Goal: Task Accomplishment & Management: Use online tool/utility

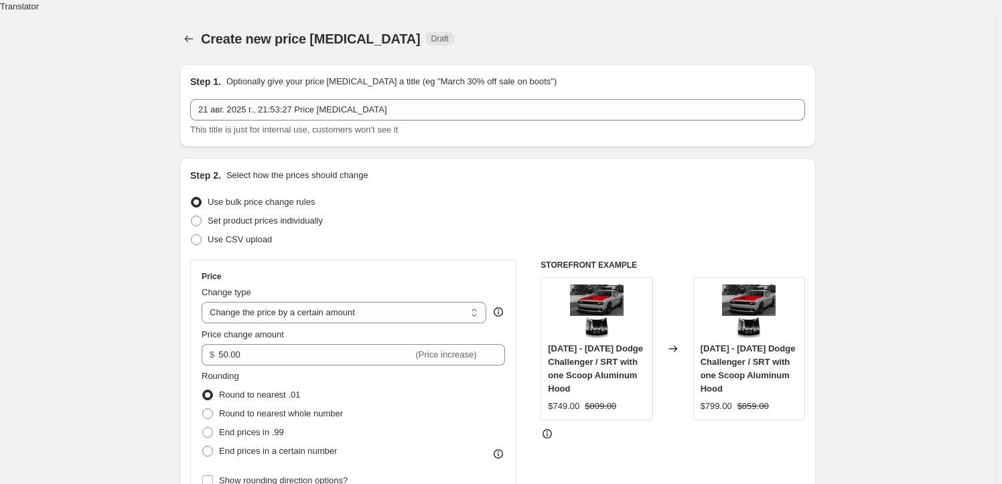
select select "by"
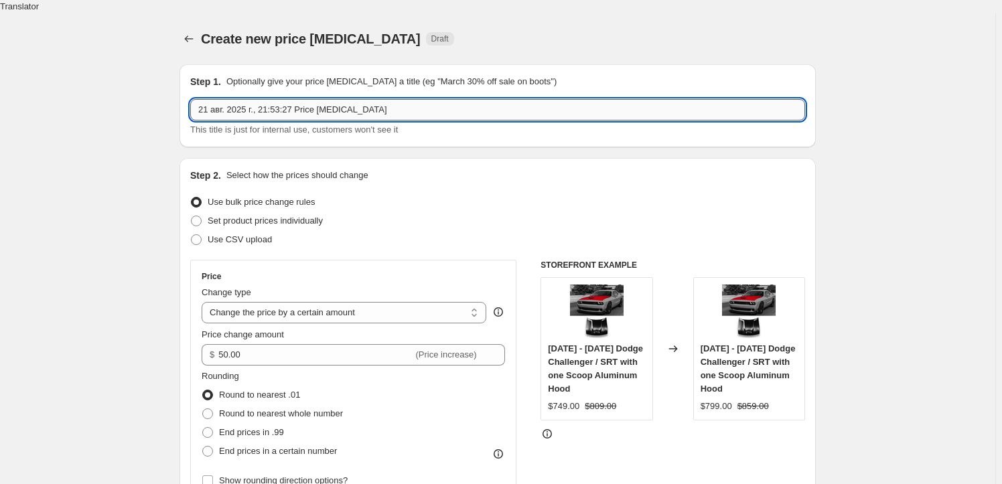
click at [379, 99] on input "21 авг. 2025 г., 21:53:27 Price change job" at bounding box center [497, 109] width 615 height 21
drag, startPoint x: 369, startPoint y: 92, endPoint x: 294, endPoint y: 99, distance: 75.3
click at [294, 99] on input "21 авг. 2025 г., 21:53:27 Price change job" at bounding box center [497, 109] width 615 height 21
click at [334, 104] on input "21 авг. 2025 г., 21:53:27 Hood change +$50" at bounding box center [497, 109] width 615 height 21
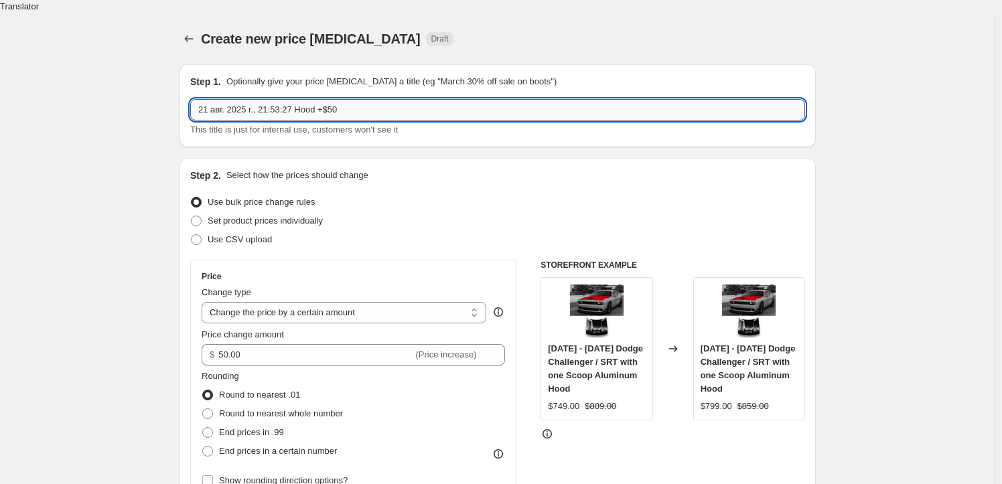
click at [265, 99] on input "21 авг. 2025 г., 21:53:27 Hood +$50" at bounding box center [497, 109] width 615 height 21
click at [266, 99] on input "21 авг. 2025 г., 21:53:27 Hood +$50" at bounding box center [497, 109] width 615 height 21
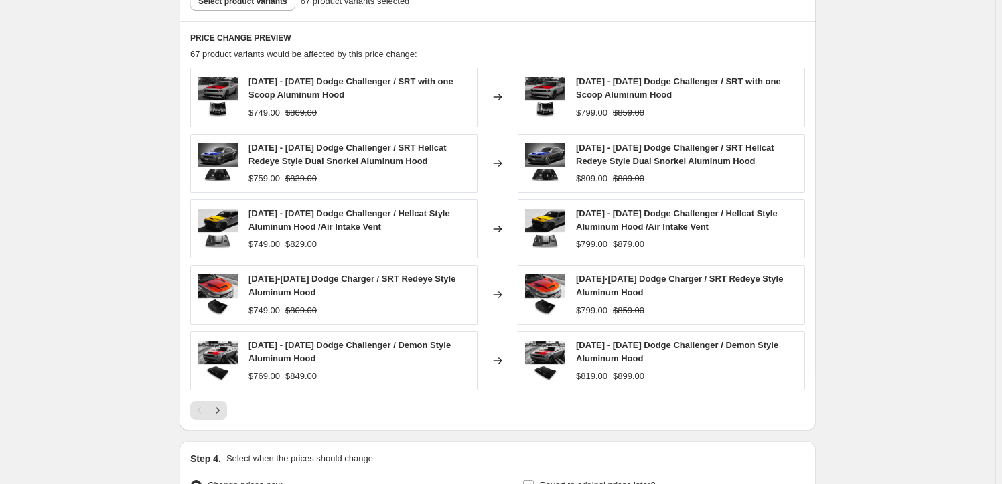
scroll to position [1114, 0]
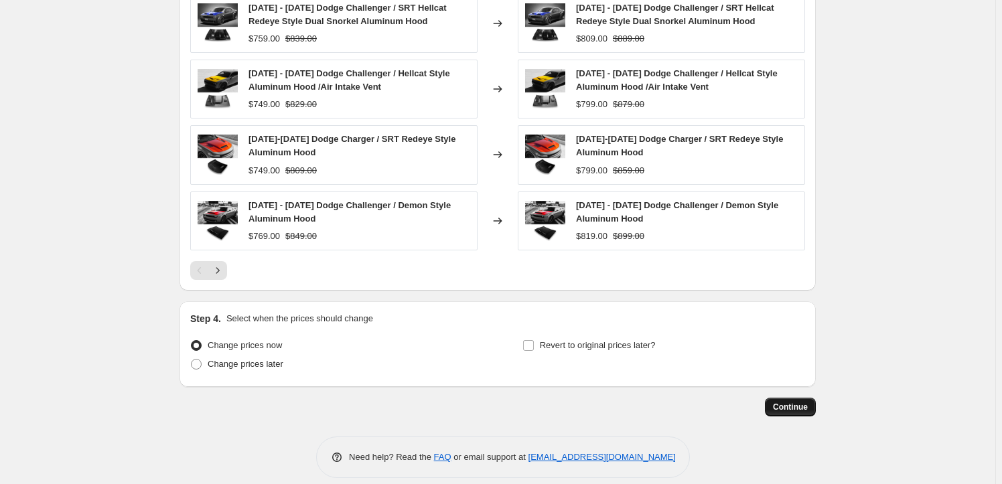
type input "21 авг. 2025 г., 22:53:27 Hood +$50"
click at [789, 402] on span "Continue" at bounding box center [790, 407] width 35 height 11
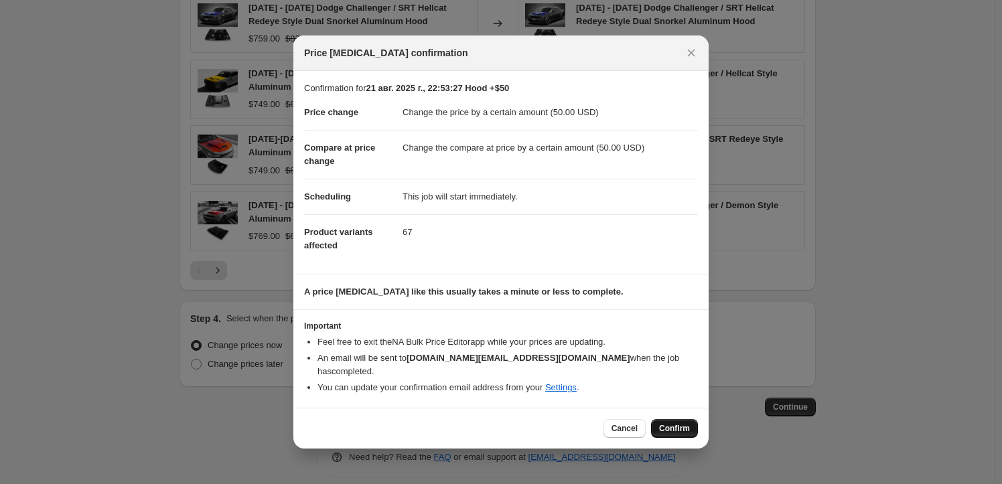
click at [681, 423] on span "Confirm" at bounding box center [674, 428] width 31 height 11
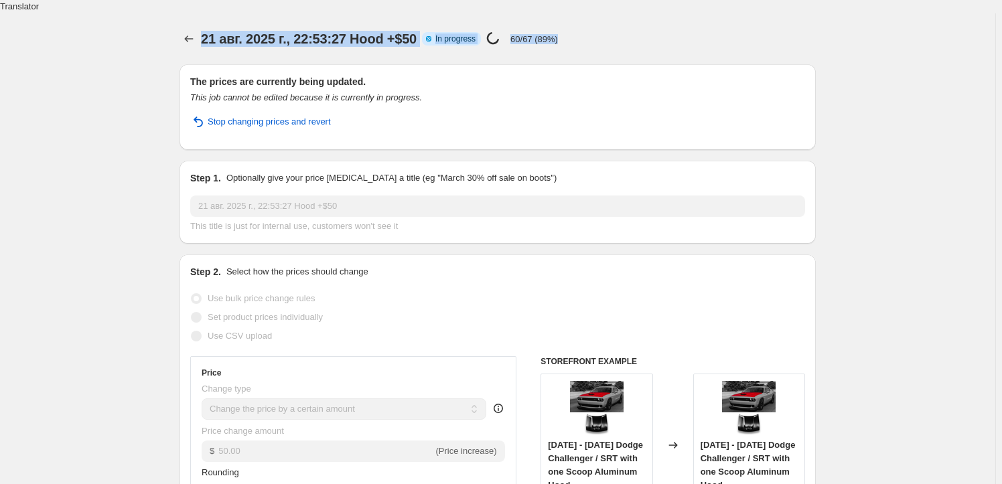
drag, startPoint x: 566, startPoint y: 23, endPoint x: 96, endPoint y: 18, distance: 469.8
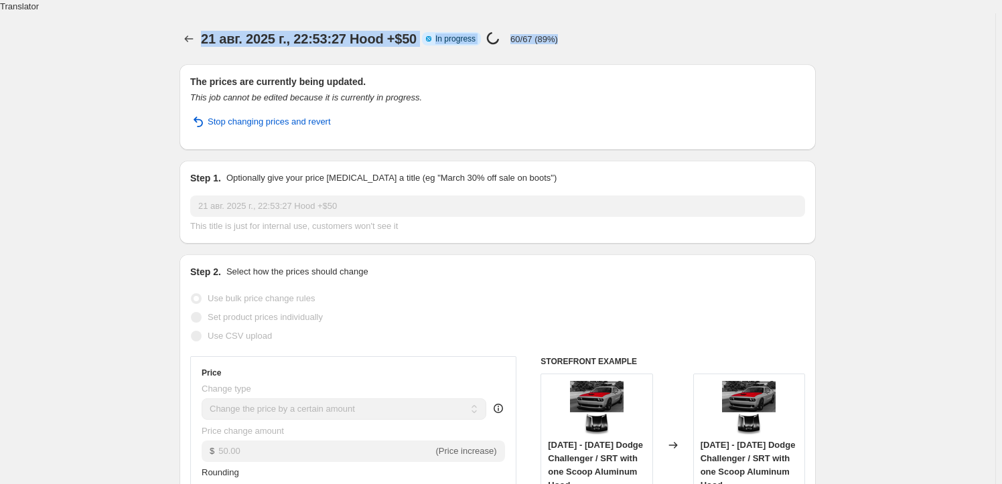
drag, startPoint x: 89, startPoint y: 27, endPoint x: 650, endPoint y: 25, distance: 560.9
click at [650, 29] on div "21 авг. 2025 г., 22:53:27 Hood +$50 Info Partially complete In progress Price c…" at bounding box center [441, 38] width 480 height 19
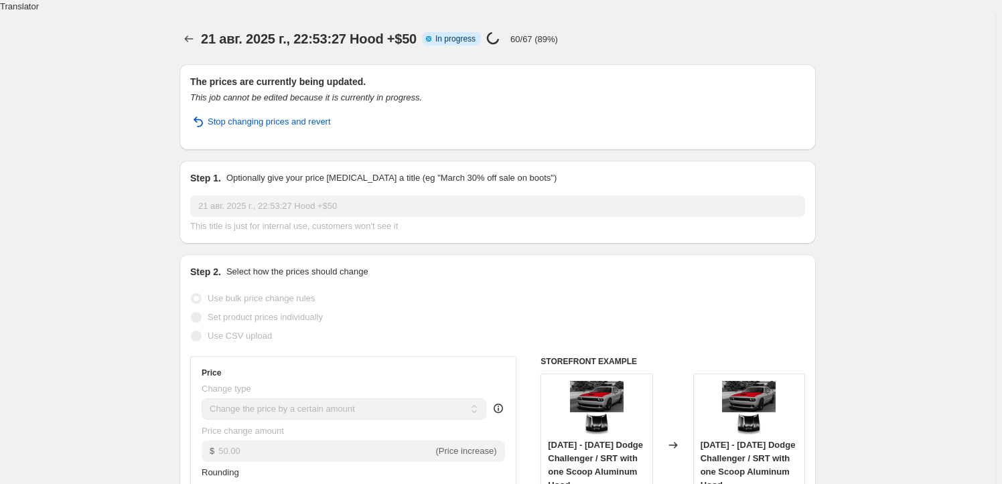
click at [405, 32] on span "21 авг. 2025 г., 22:53:27 Hood +$50" at bounding box center [309, 38] width 216 height 15
click at [417, 31] on span "21 авг. 2025 г., 22:53:27 Hood +$50" at bounding box center [309, 38] width 216 height 15
click at [428, 29] on div "21 авг. 2025 г., 22:53:27 Hood +$50 Info Partially complete In progress Price c…" at bounding box center [441, 38] width 480 height 19
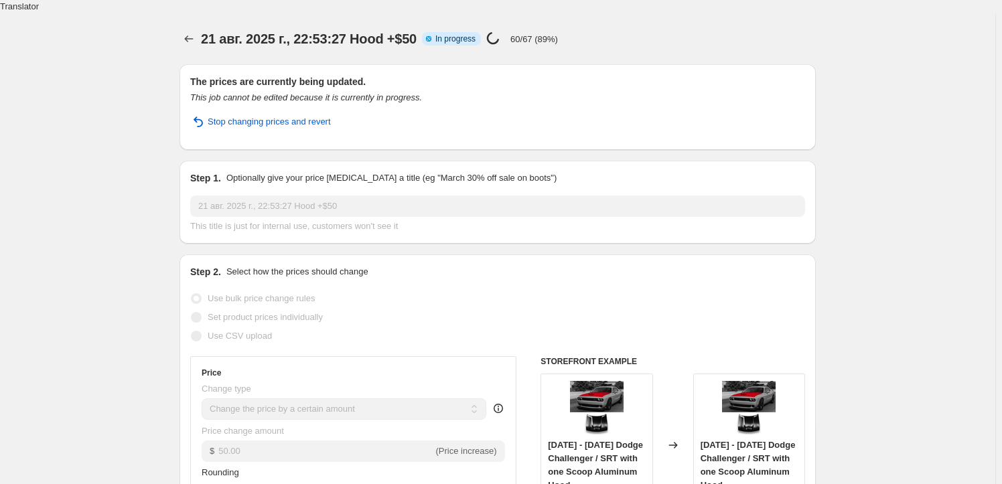
drag, startPoint x: 502, startPoint y: 19, endPoint x: 525, endPoint y: 23, distance: 23.1
click at [502, 29] on icon at bounding box center [493, 38] width 18 height 18
click at [529, 34] on p "60/67 (89%)" at bounding box center [535, 39] width 48 height 10
drag, startPoint x: 606, startPoint y: 20, endPoint x: 511, endPoint y: 29, distance: 94.9
click at [511, 29] on div "21 авг. 2025 г., 22:53:27 Hood +$50 Info Partially complete In progress Price c…" at bounding box center [441, 38] width 480 height 19
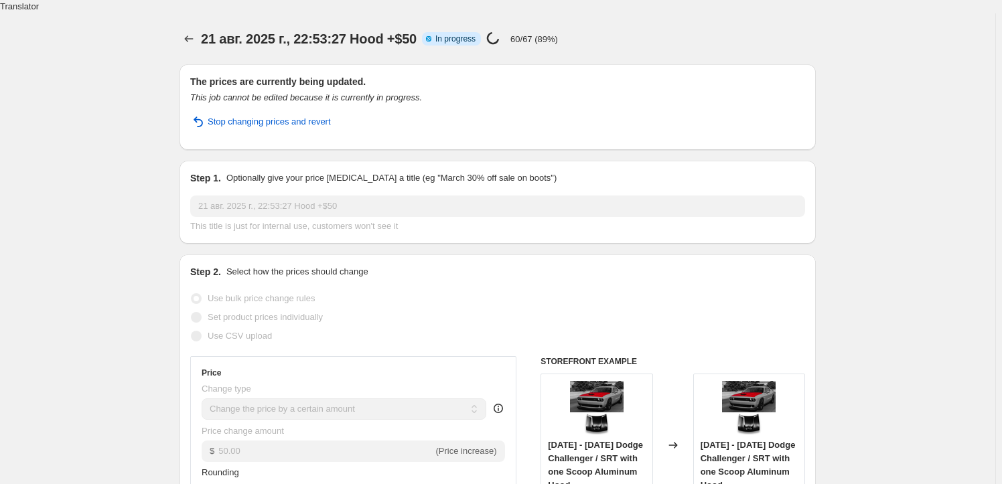
click at [511, 31] on div "Price change job in progress... 60/67 (89%)" at bounding box center [522, 38] width 72 height 15
click at [193, 32] on icon "Price change jobs" at bounding box center [188, 38] width 13 height 13
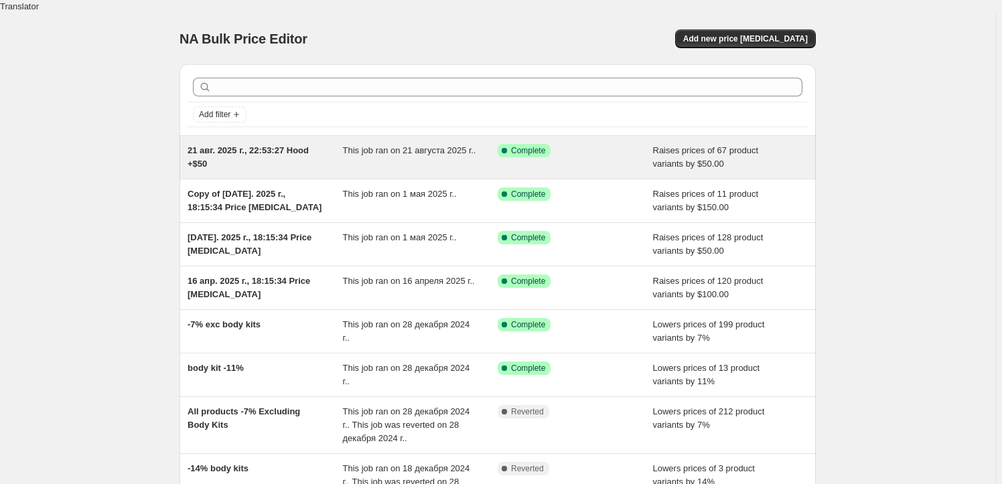
click at [424, 144] on div "This job ran on 21 августа 2025 г.." at bounding box center [420, 157] width 155 height 27
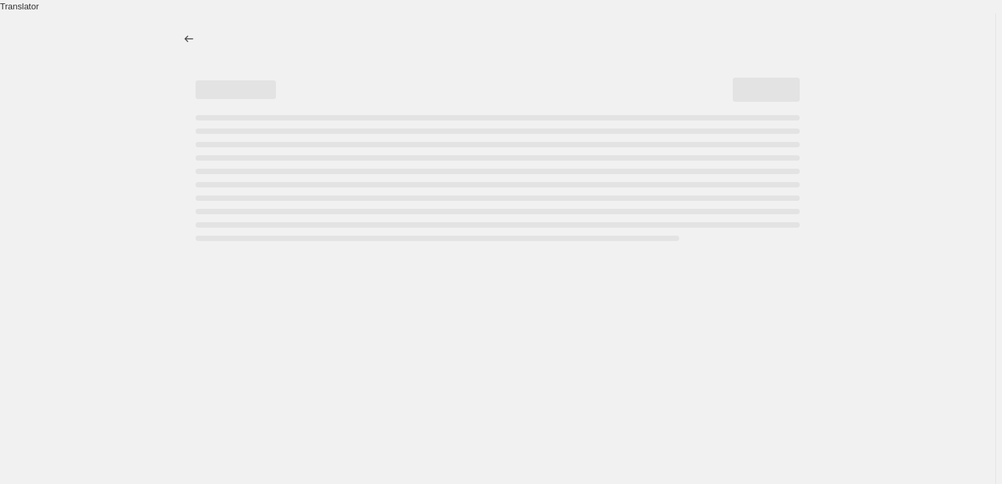
select select "by"
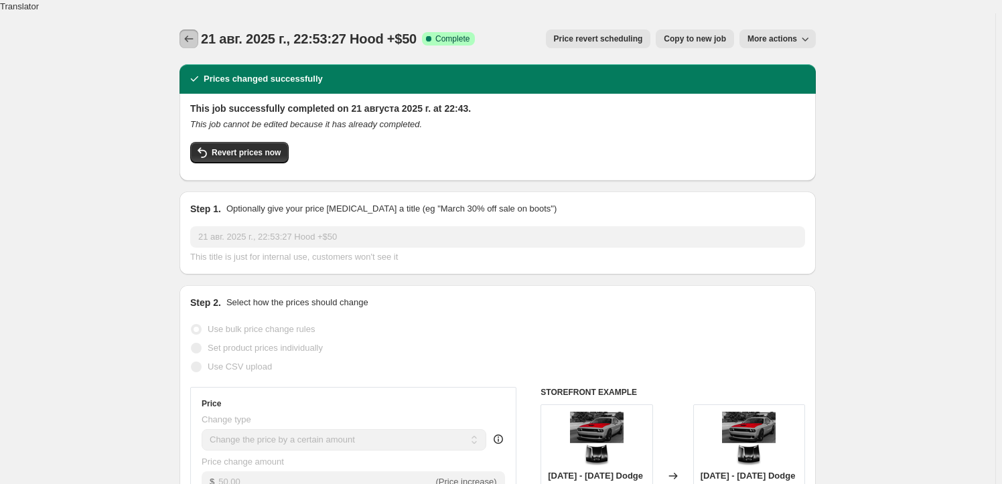
click at [188, 32] on icon "Price change jobs" at bounding box center [188, 38] width 13 height 13
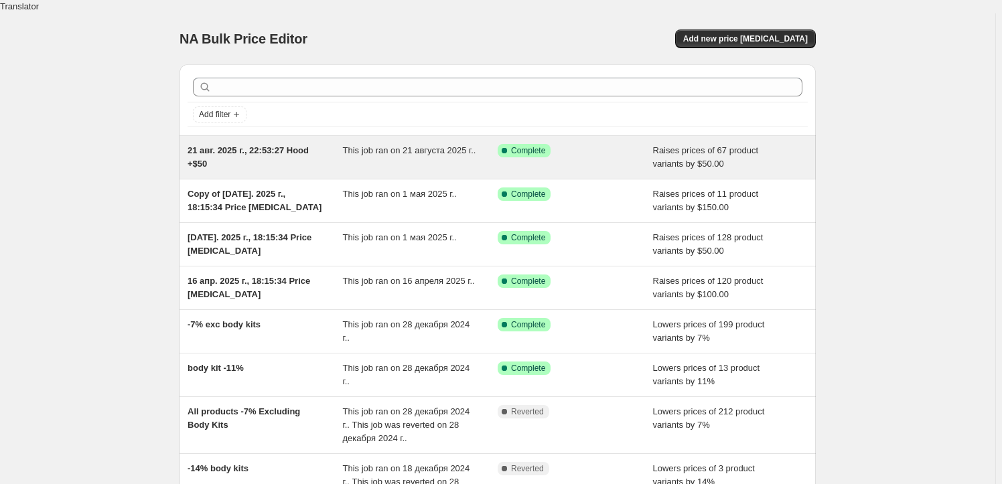
click at [633, 144] on div "Success Complete Complete" at bounding box center [565, 150] width 135 height 13
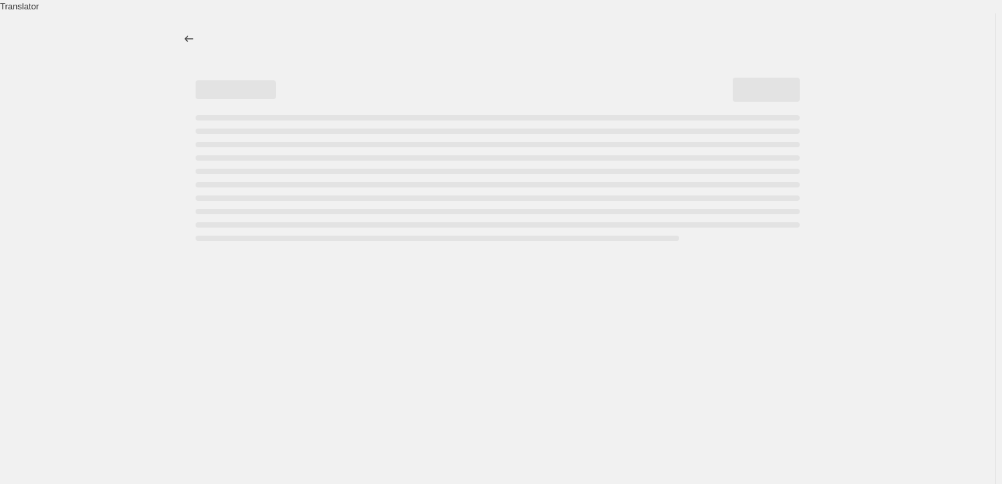
select select "by"
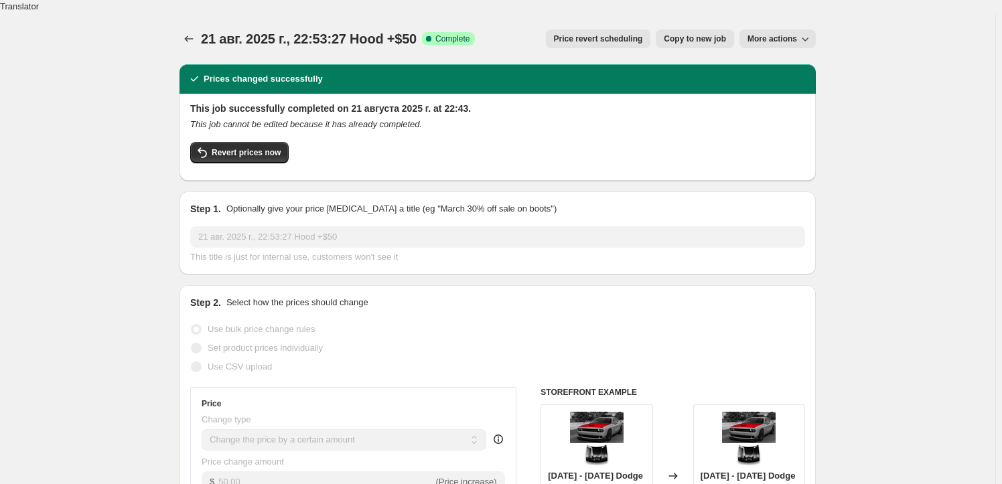
click at [726, 34] on span "Copy to new job" at bounding box center [695, 39] width 62 height 11
select select "by"
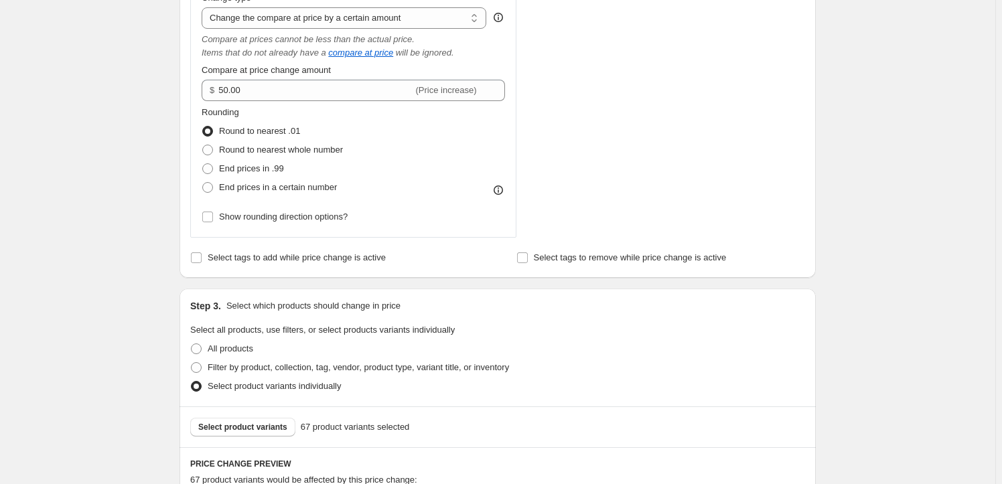
scroll to position [791, 0]
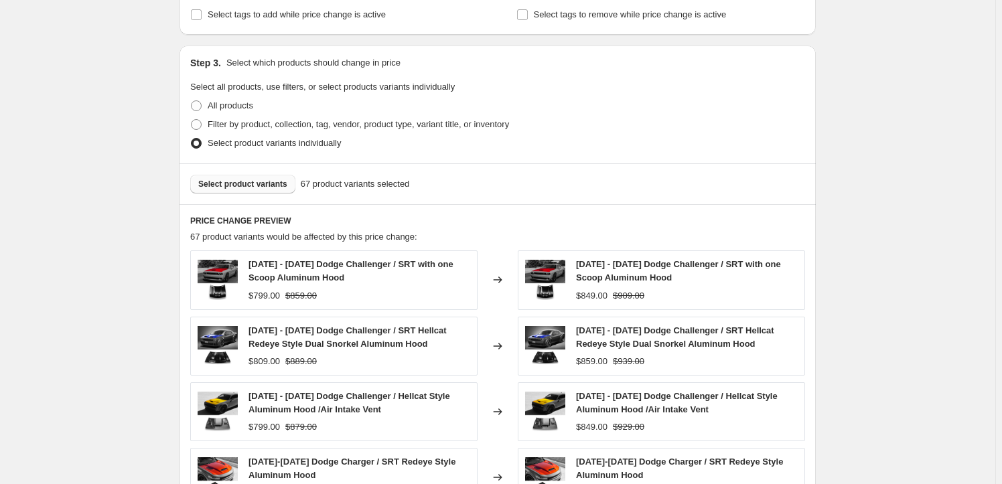
click at [268, 179] on span "Select product variants" at bounding box center [242, 184] width 89 height 11
click at [269, 119] on span "Filter by product, collection, tag, vendor, product type, variant title, or inv…" at bounding box center [359, 124] width 302 height 10
click at [192, 119] on input "Filter by product, collection, tag, vendor, product type, variant title, or inv…" at bounding box center [191, 119] width 1 height 1
radio input "true"
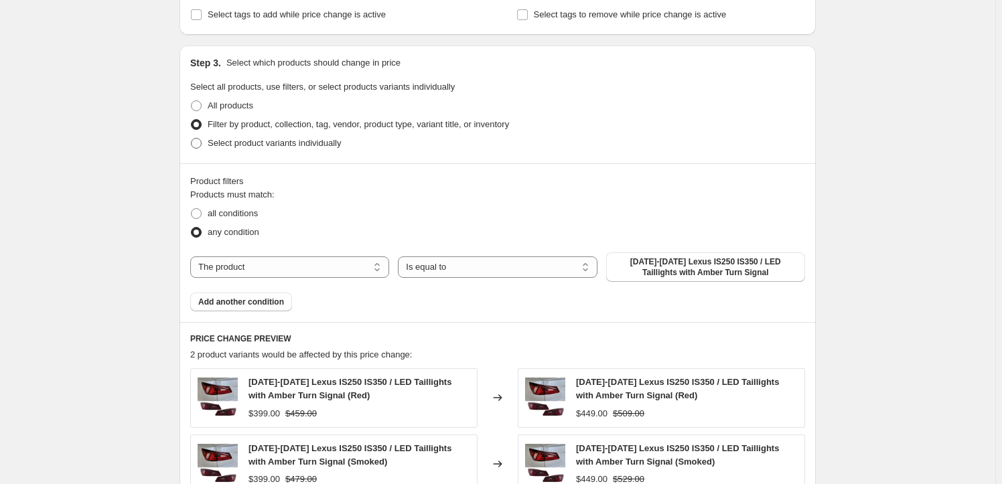
click at [277, 138] on span "Select product variants individually" at bounding box center [274, 143] width 133 height 10
click at [192, 138] on input "Select product variants individually" at bounding box center [191, 138] width 1 height 1
radio input "true"
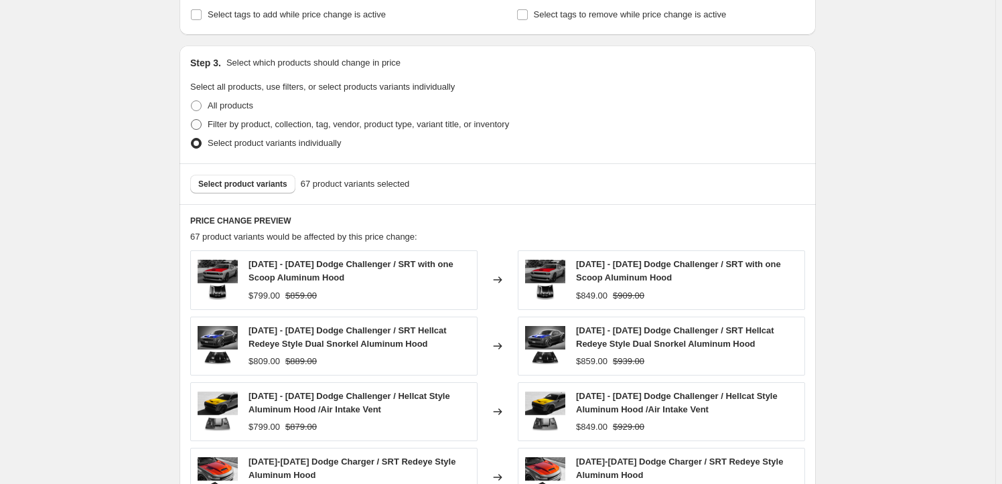
click at [276, 115] on label "Filter by product, collection, tag, vendor, product type, variant title, or inv…" at bounding box center [349, 124] width 319 height 19
click at [192, 119] on input "Filter by product, collection, tag, vendor, product type, variant title, or inv…" at bounding box center [191, 119] width 1 height 1
radio input "true"
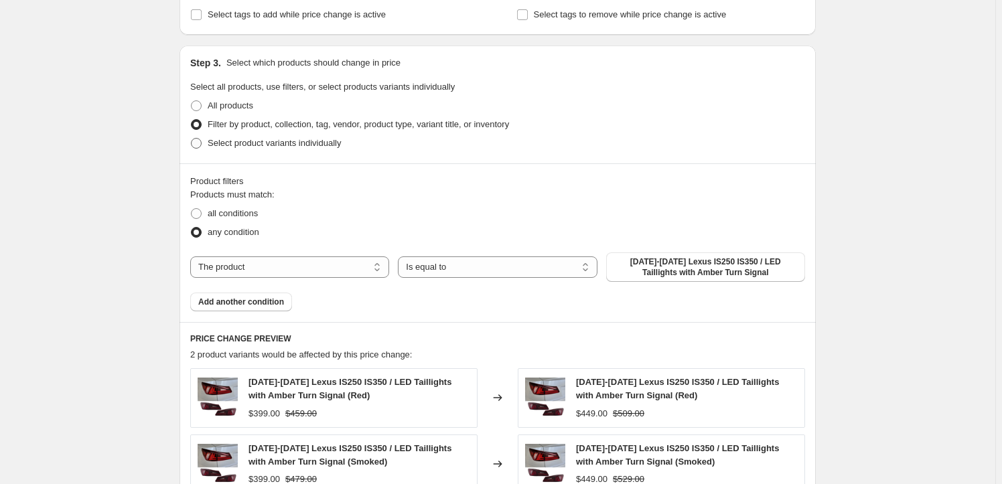
click at [253, 138] on span "Select product variants individually" at bounding box center [274, 143] width 133 height 10
click at [192, 138] on input "Select product variants individually" at bounding box center [191, 138] width 1 height 1
radio input "true"
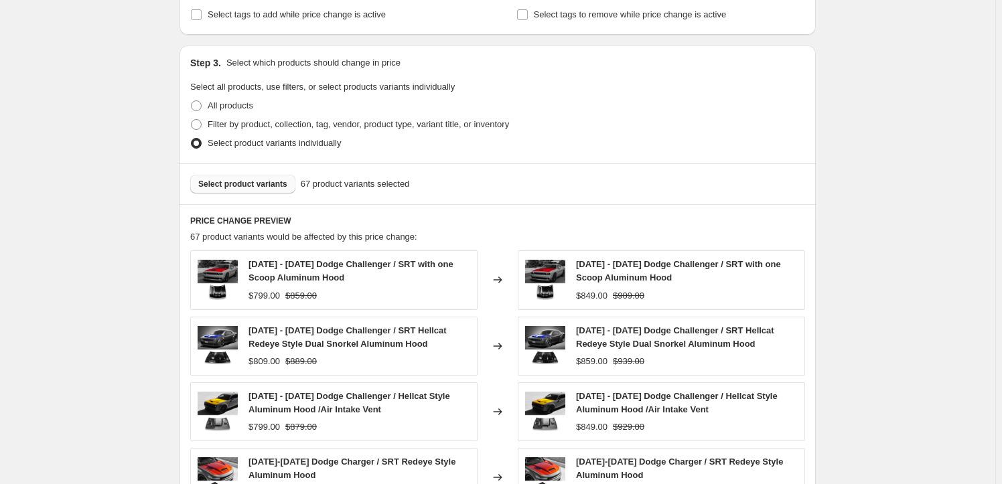
click at [278, 179] on span "Select product variants" at bounding box center [242, 184] width 89 height 11
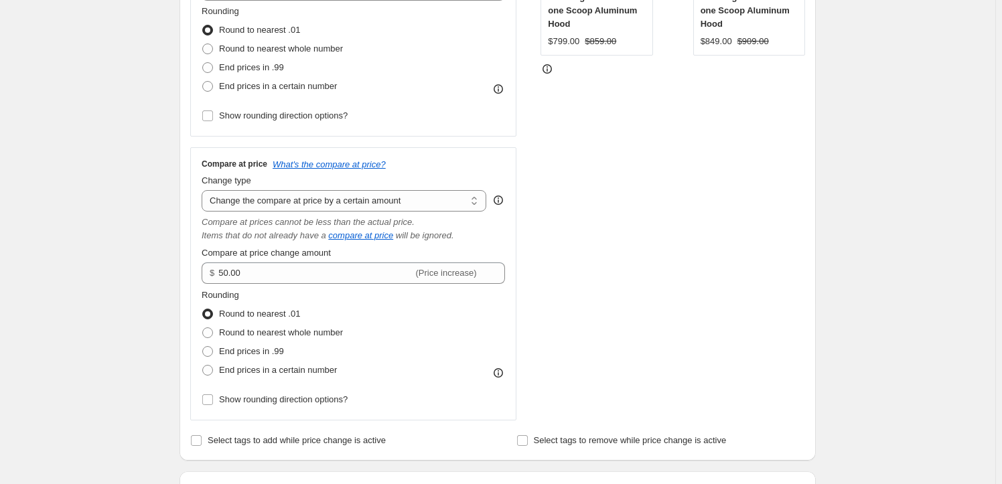
scroll to position [0, 0]
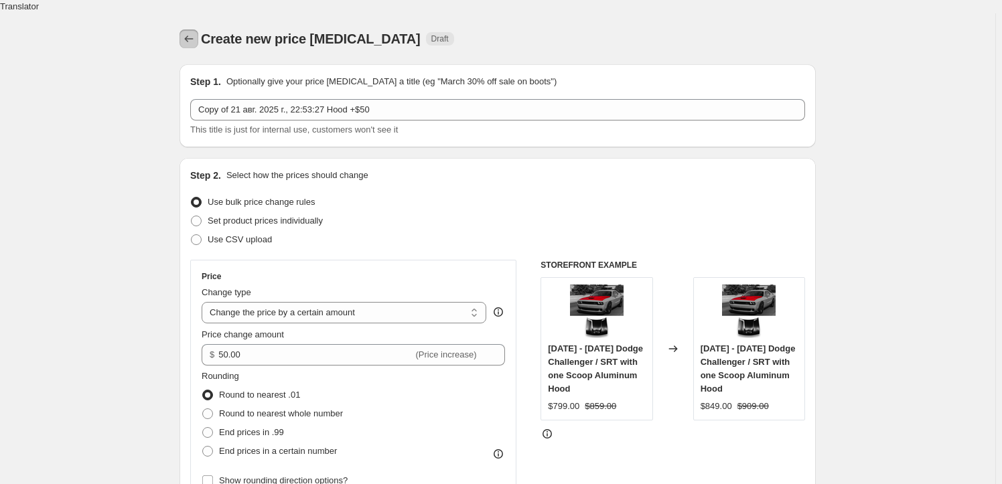
click at [188, 32] on icon "Price change jobs" at bounding box center [188, 38] width 13 height 13
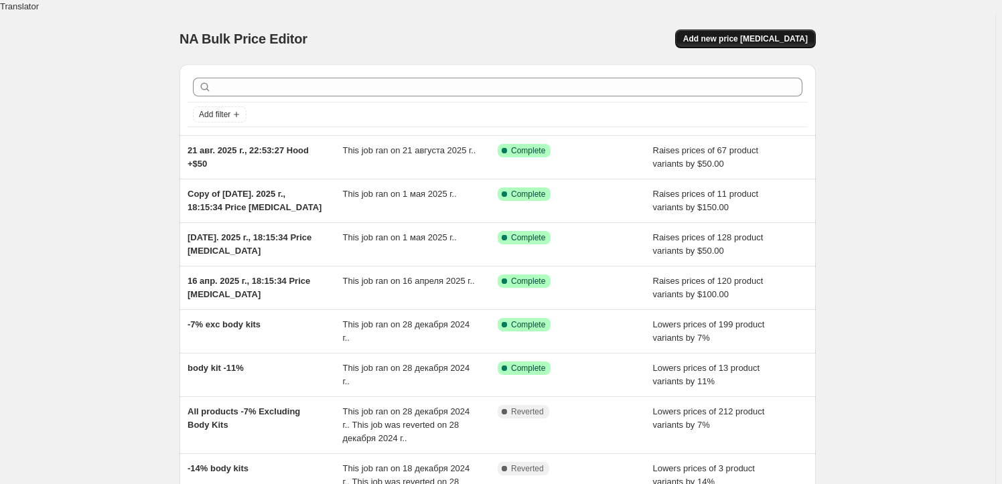
click at [747, 34] on span "Add new price change job" at bounding box center [745, 39] width 125 height 11
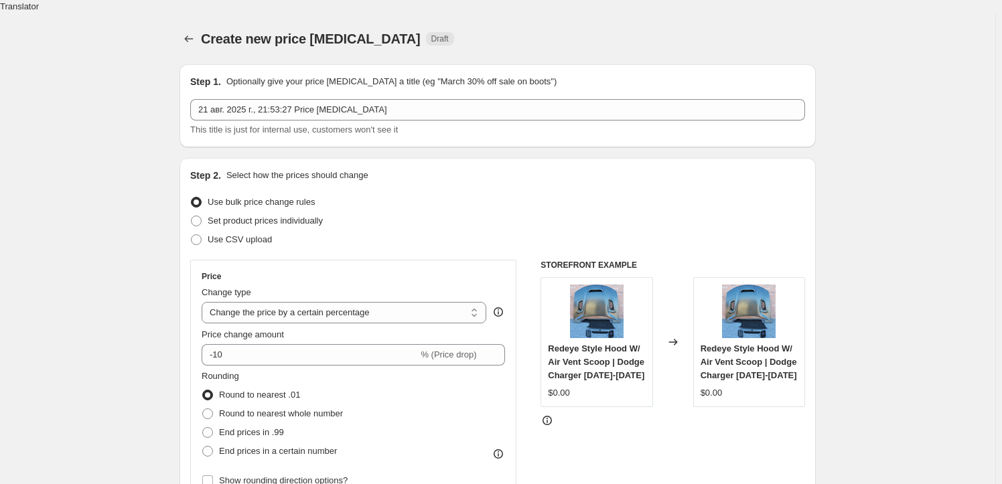
scroll to position [60, 0]
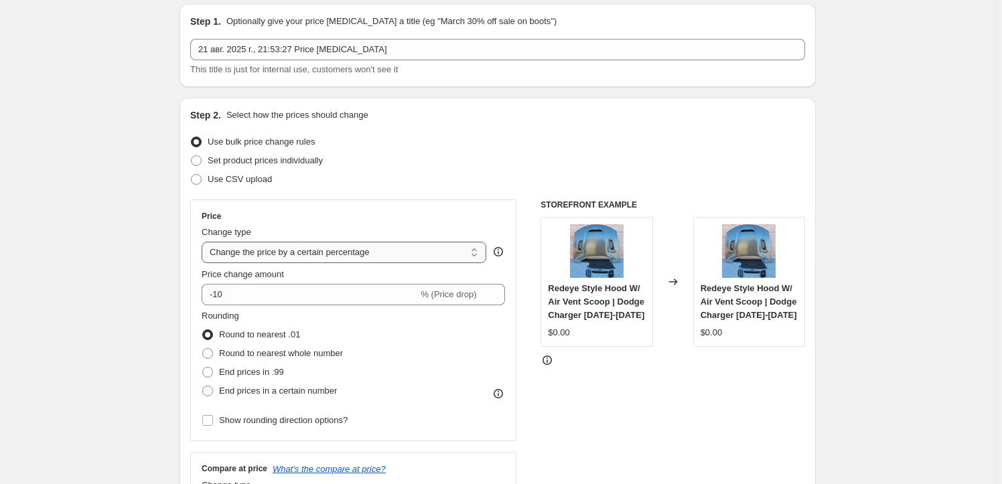
click at [379, 245] on select "Change the price to a certain amount Change the price by a certain amount Chang…" at bounding box center [344, 252] width 285 height 21
click at [384, 242] on select "Change the price to a certain amount Change the price by a certain amount Chang…" at bounding box center [344, 252] width 285 height 21
select select "by"
click at [204, 242] on select "Change the price to a certain amount Change the price by a certain amount Chang…" at bounding box center [344, 252] width 285 height 21
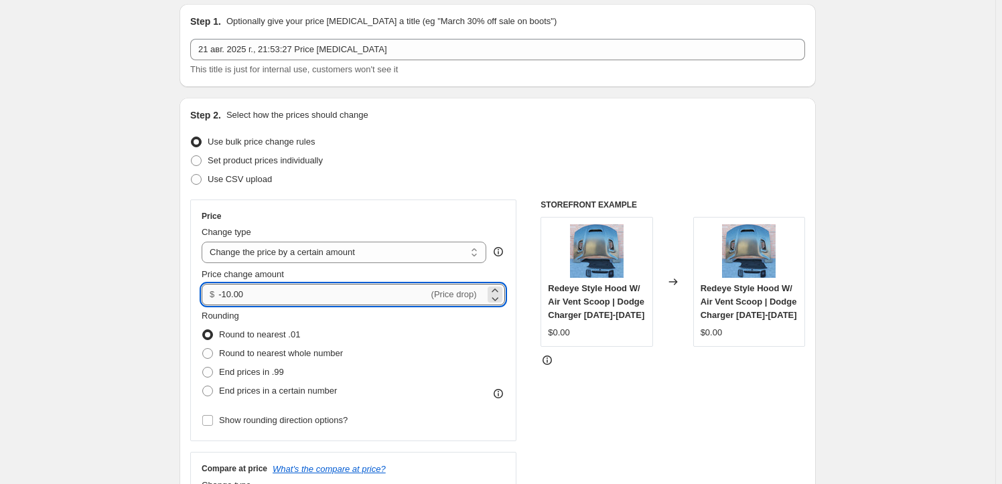
click at [351, 284] on input "-10.00" at bounding box center [323, 294] width 210 height 21
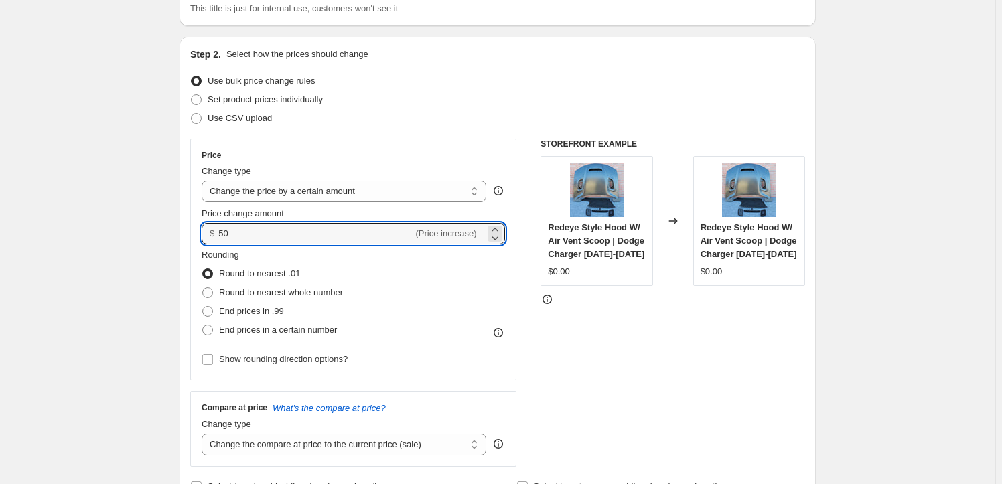
type input "50.00"
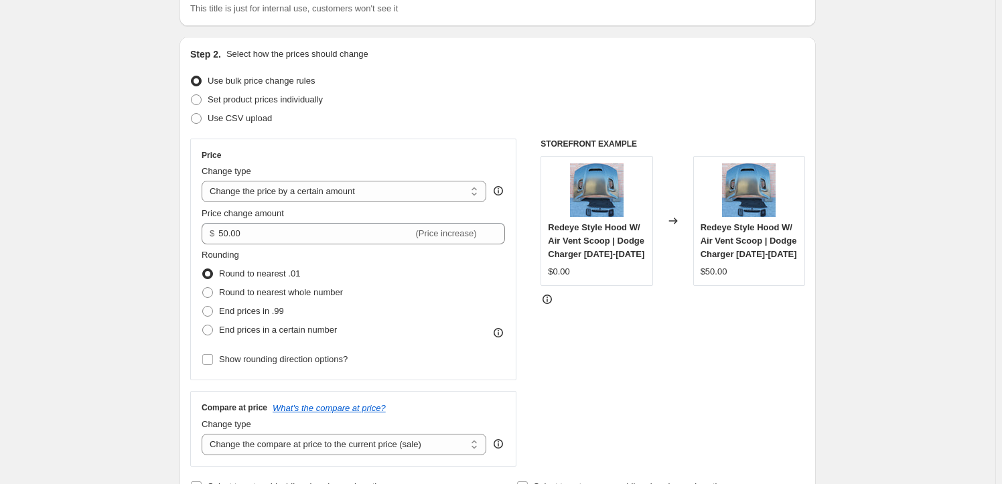
click at [659, 411] on div "STOREFRONT EXAMPLE Redeye Style Hood W/ Air Vent Scoop | Dodge Charger 2015-202…" at bounding box center [673, 303] width 265 height 328
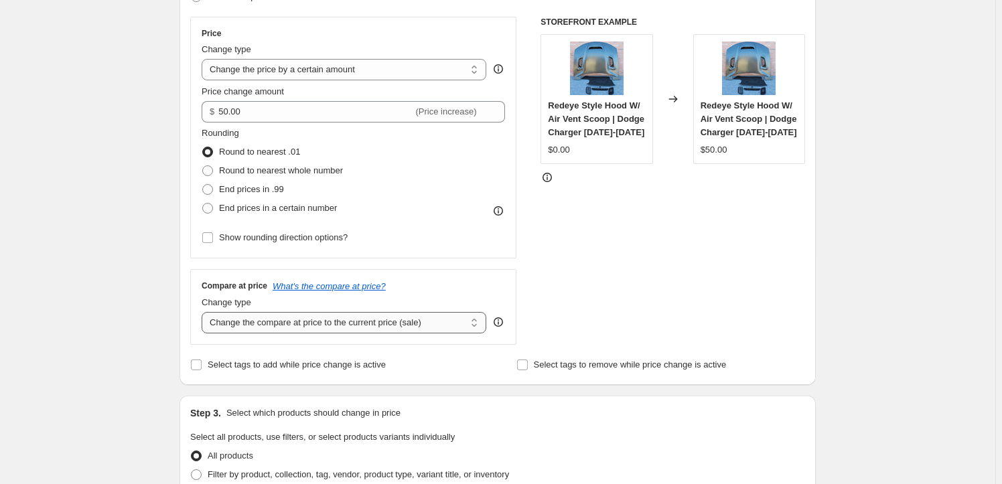
click at [398, 312] on select "Change the compare at price to the current price (sale) Change the compare at p…" at bounding box center [344, 322] width 285 height 21
select select "by"
click at [204, 312] on select "Change the compare at price to the current price (sale) Change the compare at p…" at bounding box center [344, 322] width 285 height 21
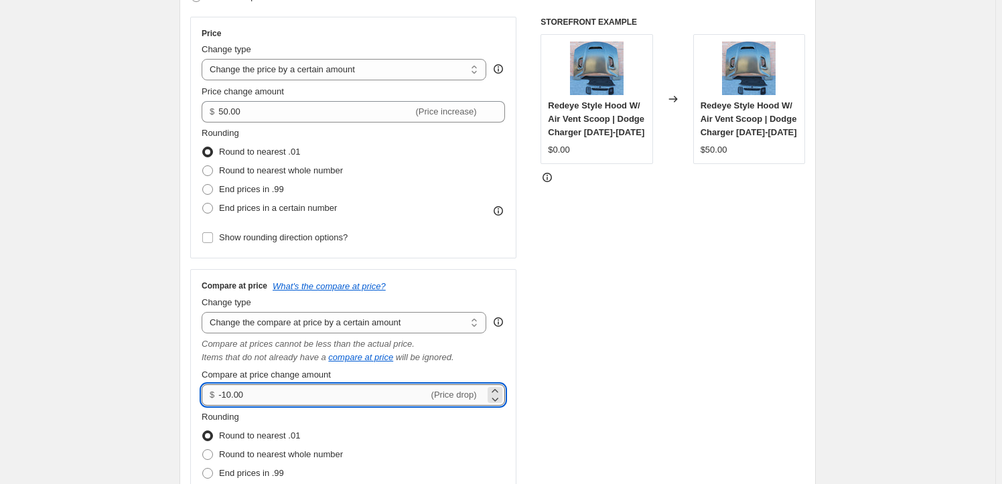
click at [339, 385] on input "-10.00" at bounding box center [323, 395] width 210 height 21
click at [338, 385] on input "-10.00" at bounding box center [323, 395] width 210 height 21
type input "50.00"
click at [735, 357] on div "STOREFRONT EXAMPLE Redeye Style Hood W/ Air Vent Scoop | Dodge Charger 2015-202…" at bounding box center [673, 280] width 265 height 526
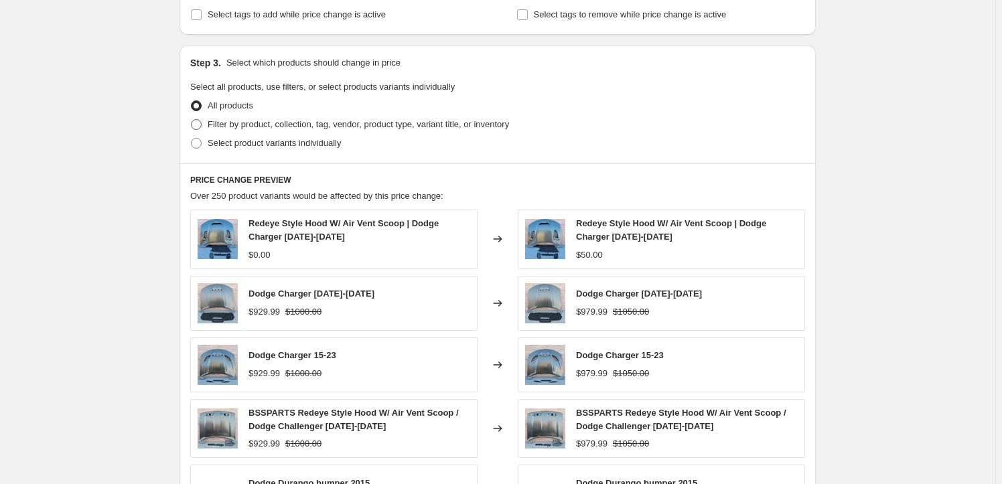
scroll to position [730, 0]
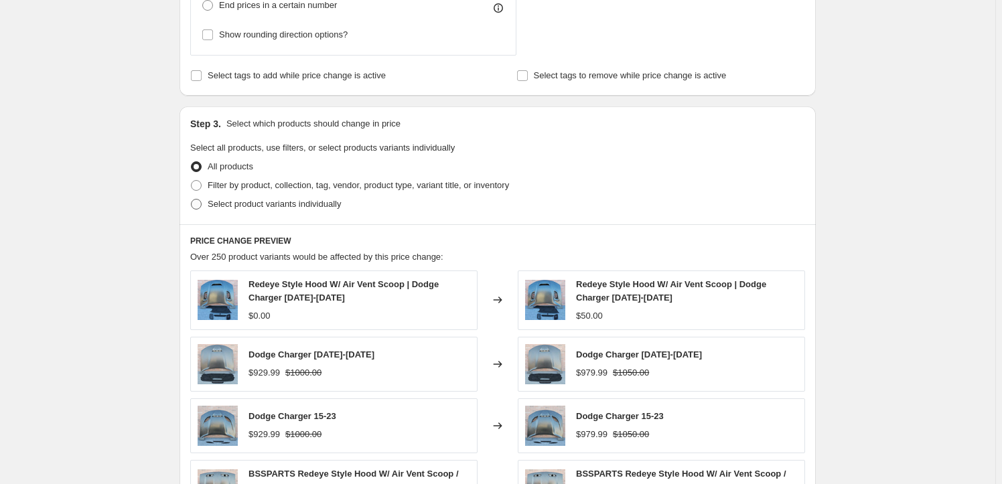
click at [300, 199] on span "Select product variants individually" at bounding box center [274, 204] width 133 height 10
click at [192, 199] on input "Select product variants individually" at bounding box center [191, 199] width 1 height 1
radio input "true"
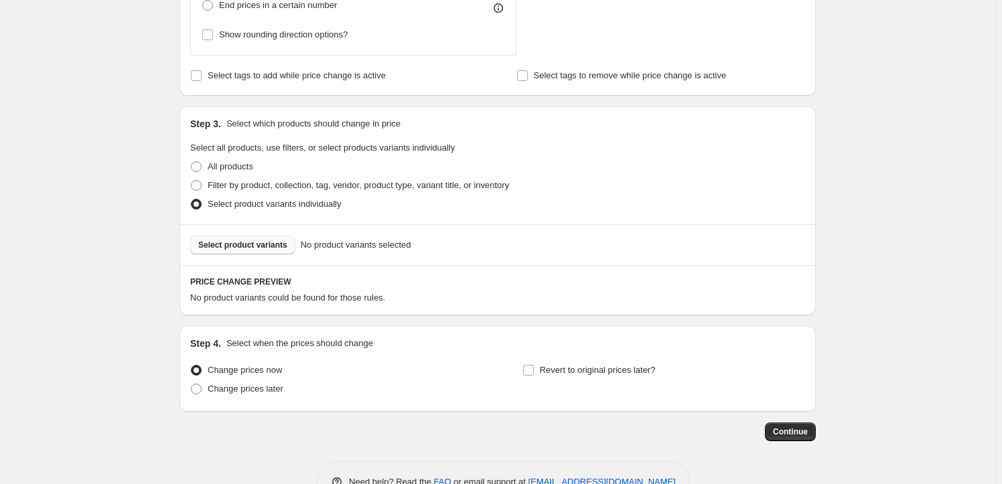
click at [275, 240] on span "Select product variants" at bounding box center [242, 245] width 89 height 11
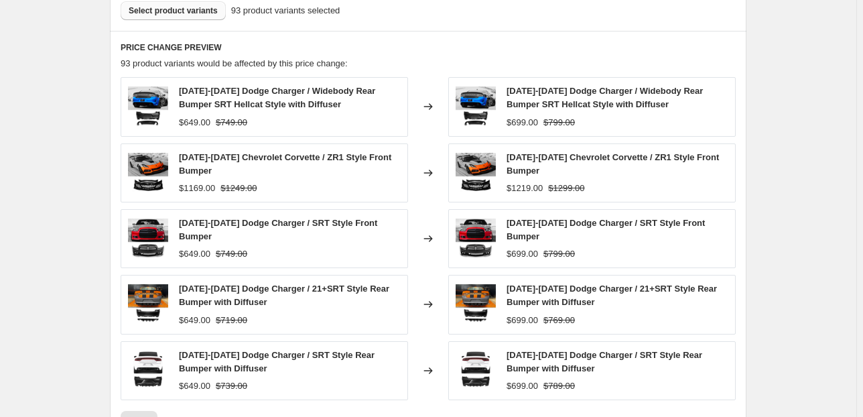
scroll to position [1019, 0]
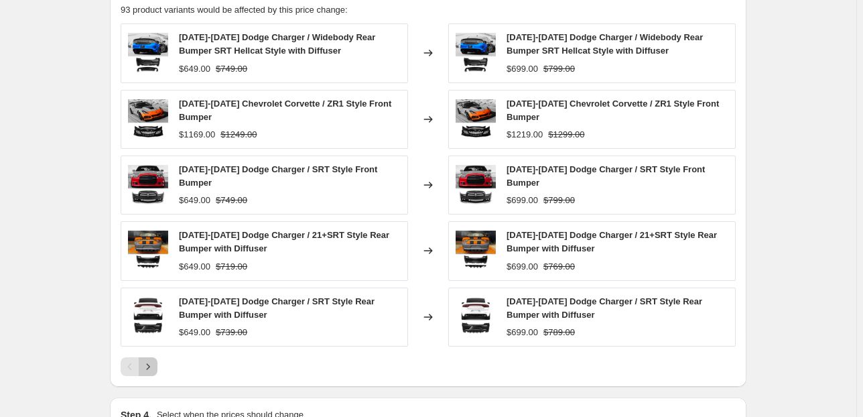
click at [155, 360] on icon "Next" at bounding box center [147, 366] width 13 height 13
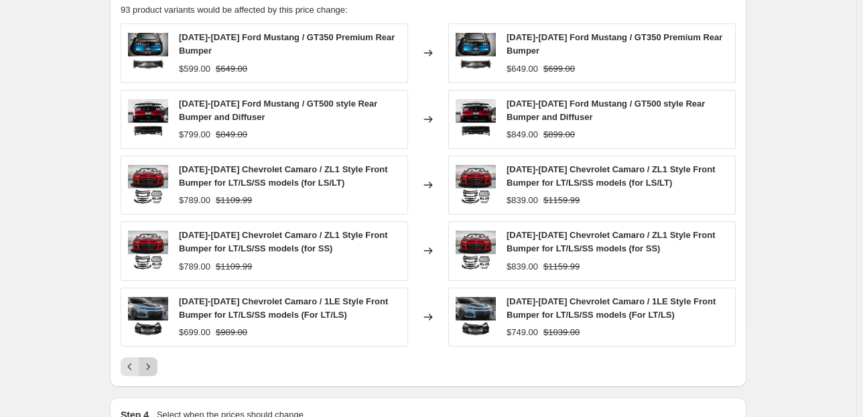
click at [155, 360] on icon "Next" at bounding box center [147, 366] width 13 height 13
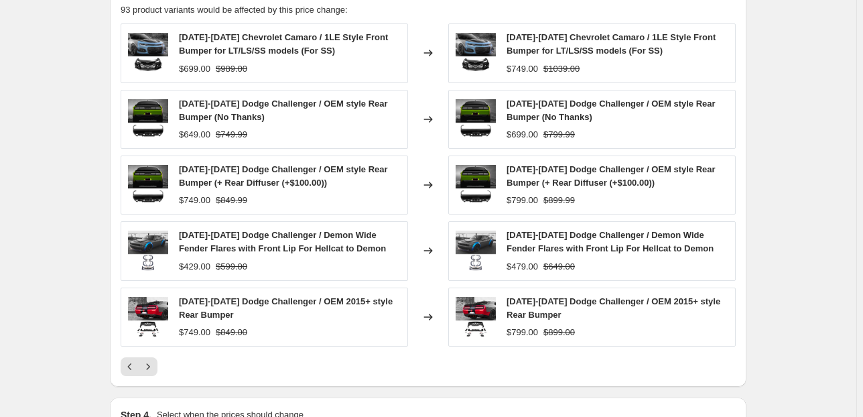
scroll to position [858, 0]
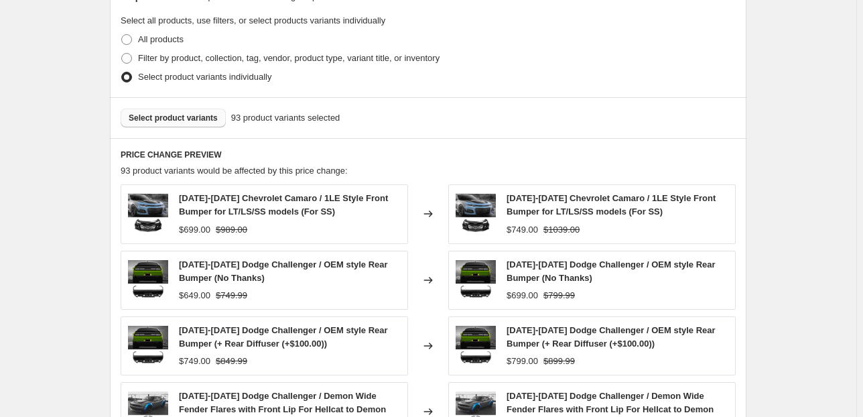
click at [206, 113] on span "Select product variants" at bounding box center [173, 118] width 89 height 11
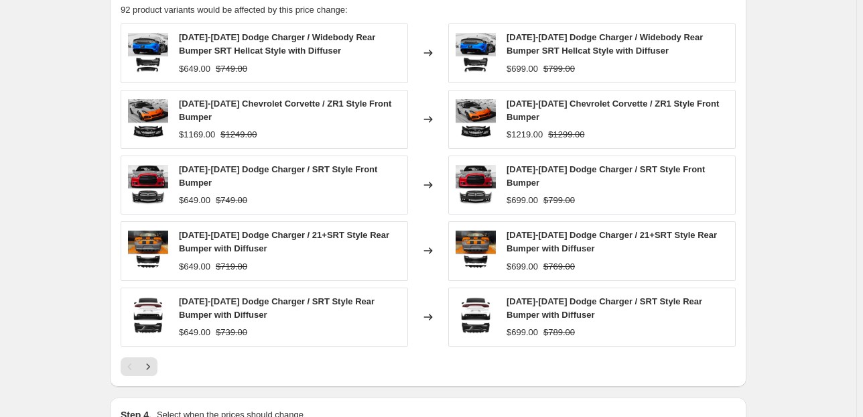
scroll to position [1072, 0]
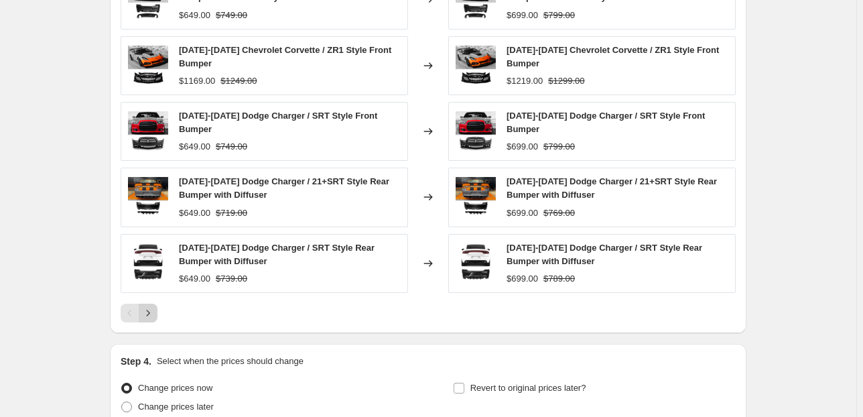
click at [147, 306] on icon "Next" at bounding box center [147, 312] width 13 height 13
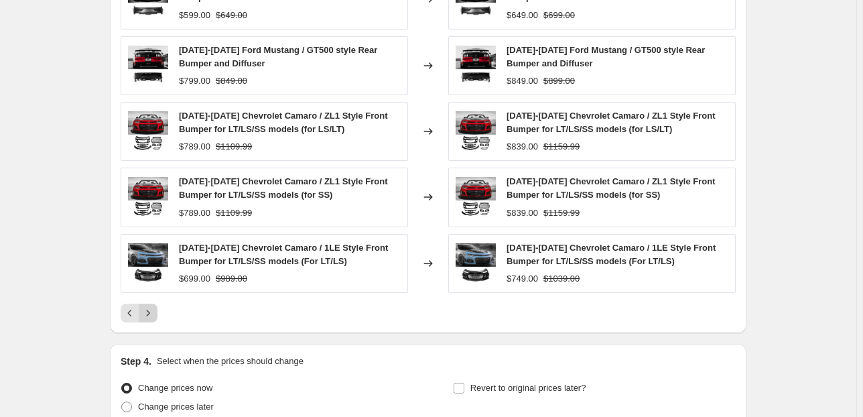
scroll to position [1019, 0]
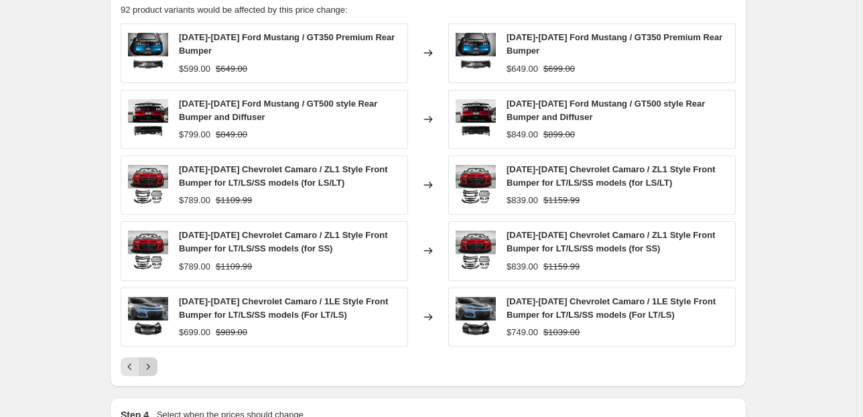
click at [150, 363] on icon "Next" at bounding box center [148, 366] width 3 height 6
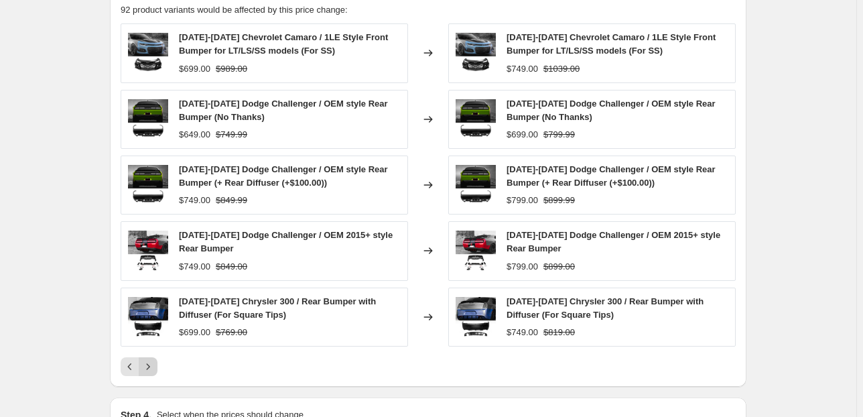
click at [150, 363] on icon "Next" at bounding box center [148, 366] width 3 height 6
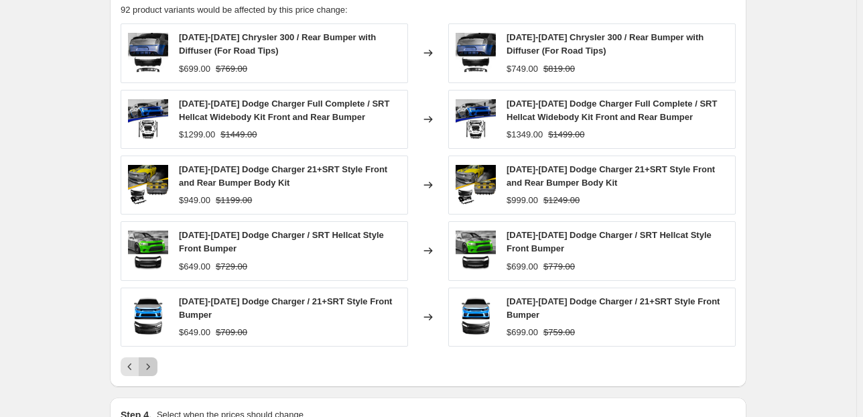
click at [150, 363] on icon "Next" at bounding box center [148, 366] width 3 height 6
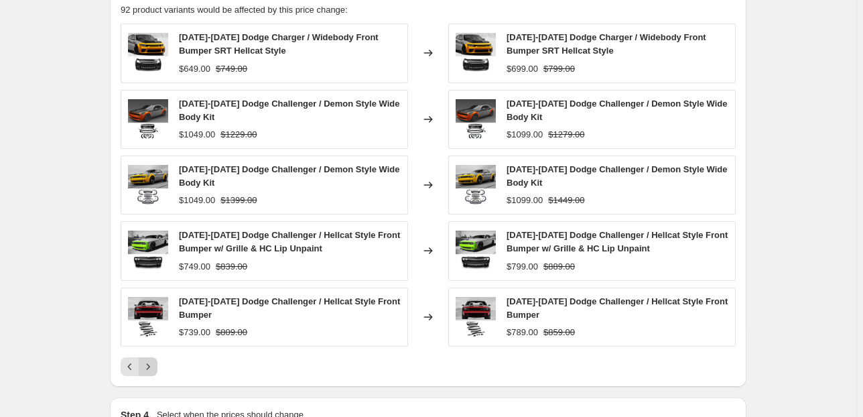
click at [150, 363] on icon "Next" at bounding box center [148, 366] width 3 height 6
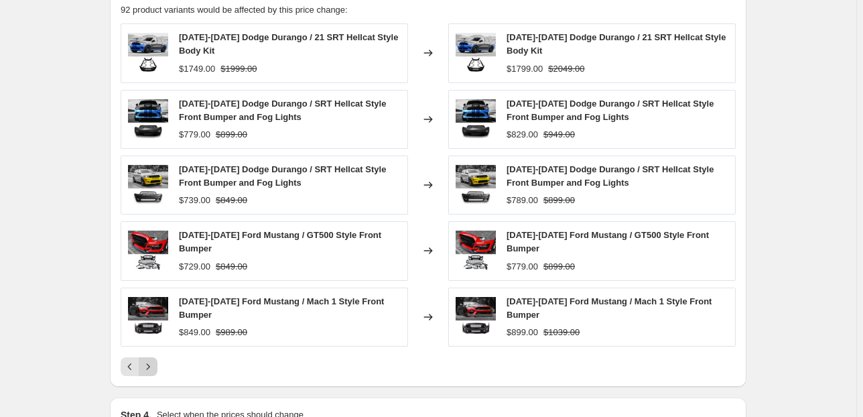
click at [150, 363] on icon "Next" at bounding box center [148, 366] width 3 height 6
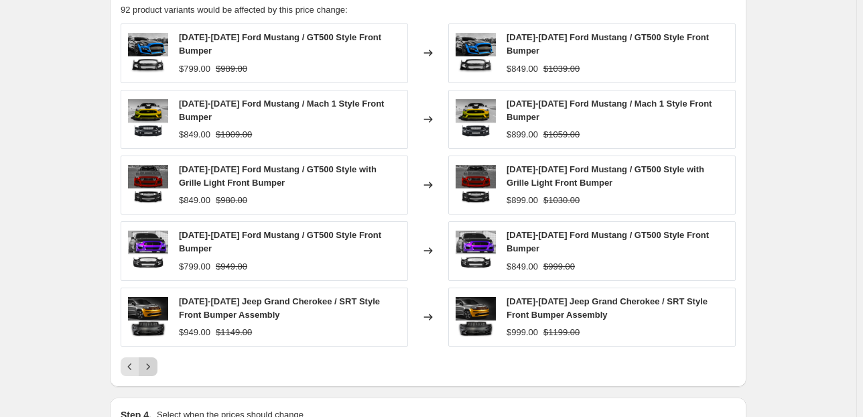
click at [150, 357] on button "Next" at bounding box center [148, 366] width 19 height 19
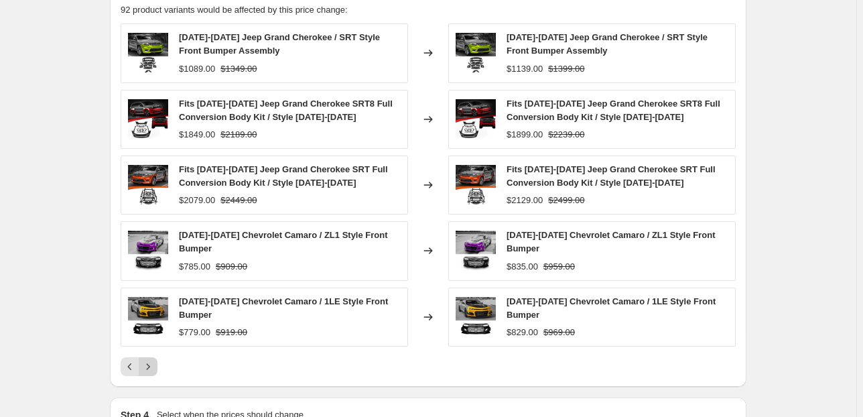
click at [150, 363] on icon "Next" at bounding box center [148, 366] width 3 height 6
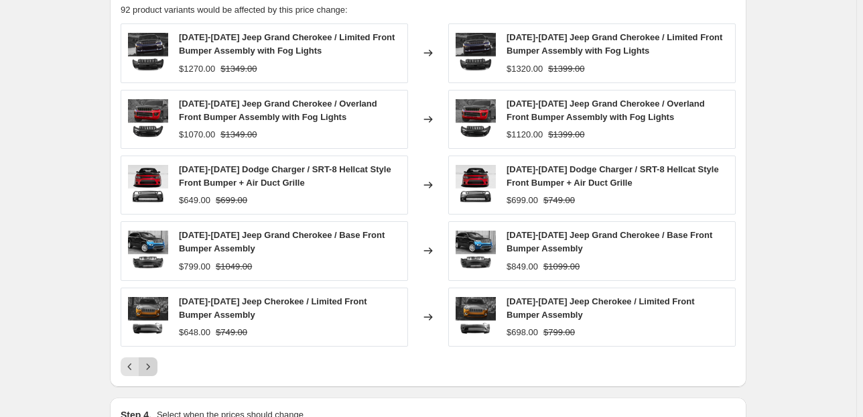
click at [150, 363] on icon "Next" at bounding box center [148, 366] width 3 height 6
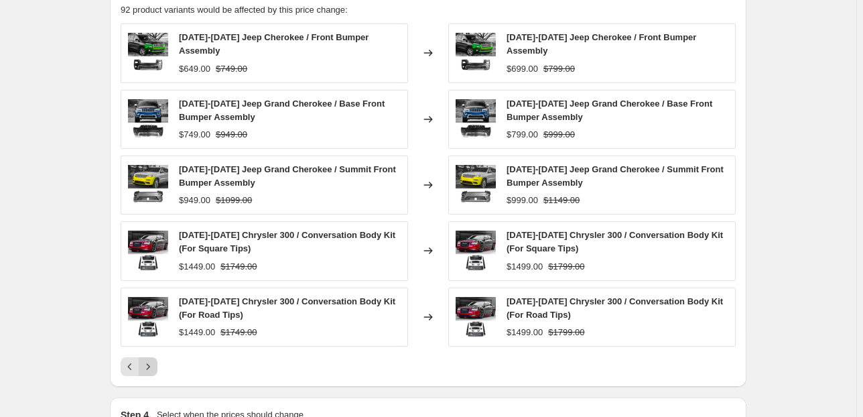
click at [150, 363] on icon "Next" at bounding box center [148, 366] width 3 height 6
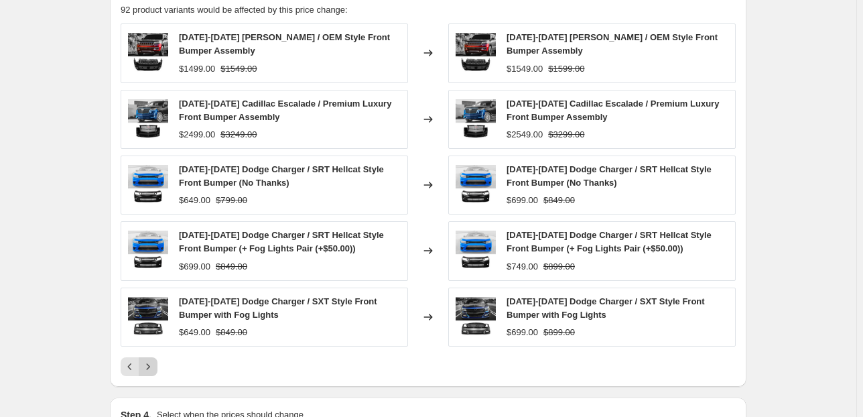
click at [150, 360] on icon "Next" at bounding box center [147, 366] width 13 height 13
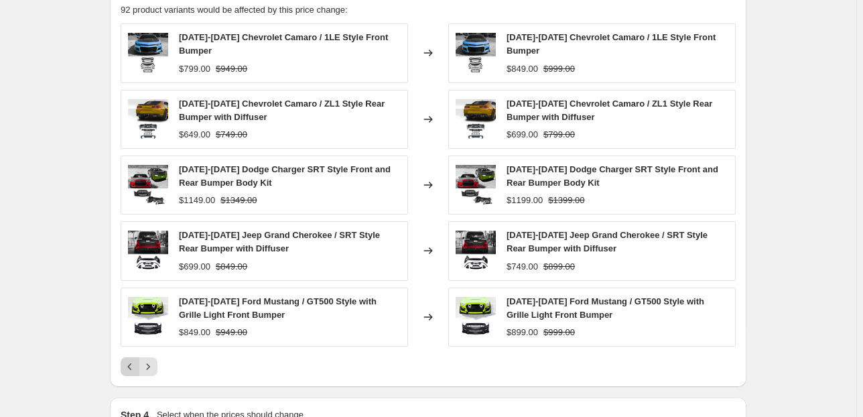
click at [135, 360] on icon "Previous" at bounding box center [129, 366] width 13 height 13
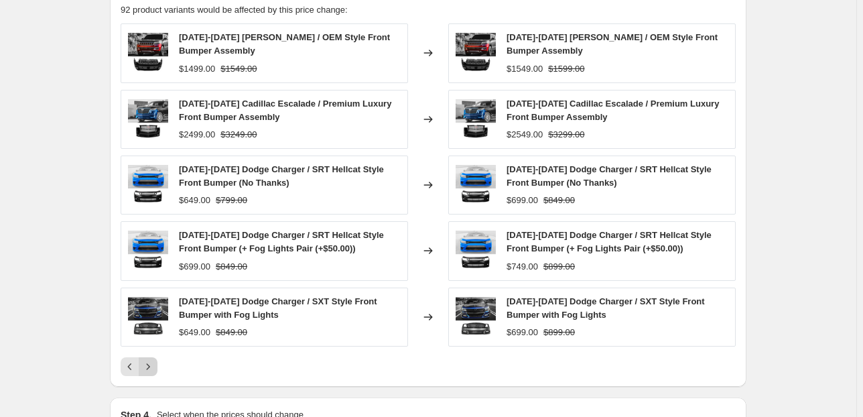
click at [149, 360] on icon "Next" at bounding box center [147, 366] width 13 height 13
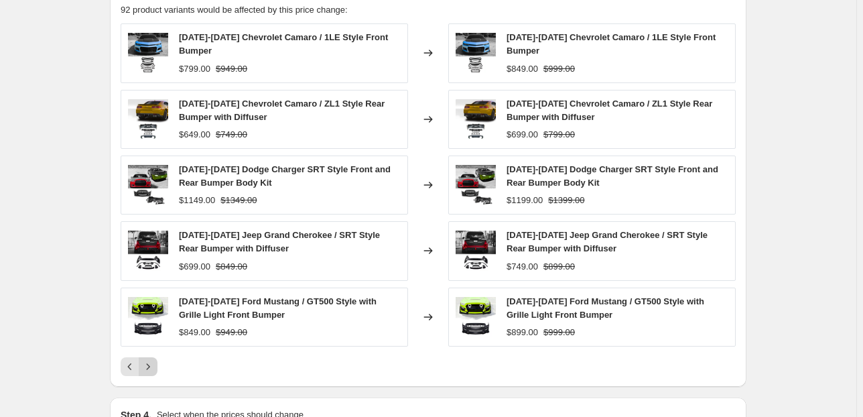
click at [149, 360] on icon "Next" at bounding box center [147, 366] width 13 height 13
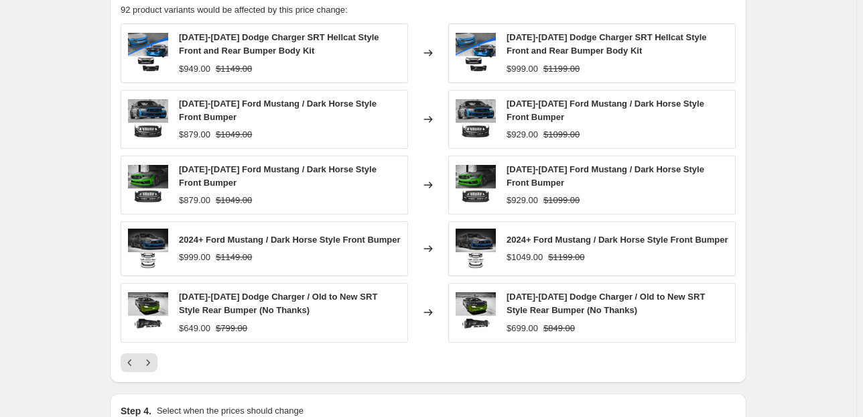
click at [147, 356] on icon "Next" at bounding box center [147, 362] width 13 height 13
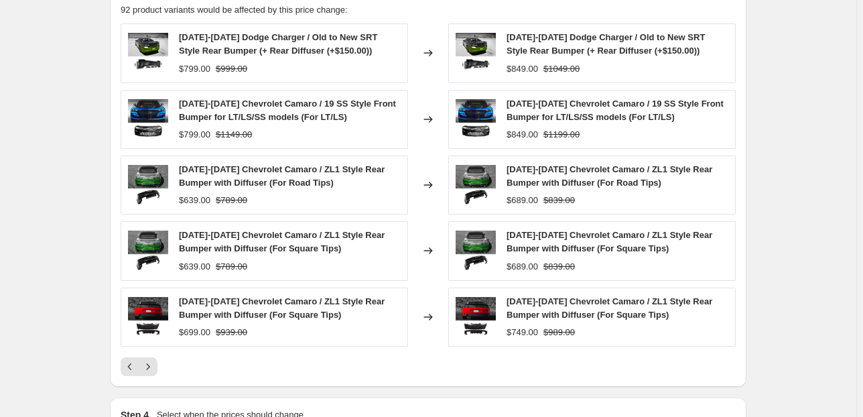
click at [147, 360] on icon "Next" at bounding box center [147, 366] width 13 height 13
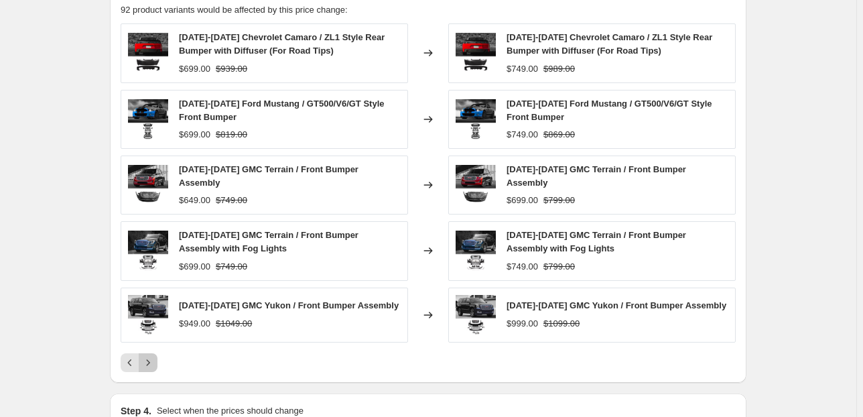
click at [147, 356] on icon "Next" at bounding box center [147, 362] width 13 height 13
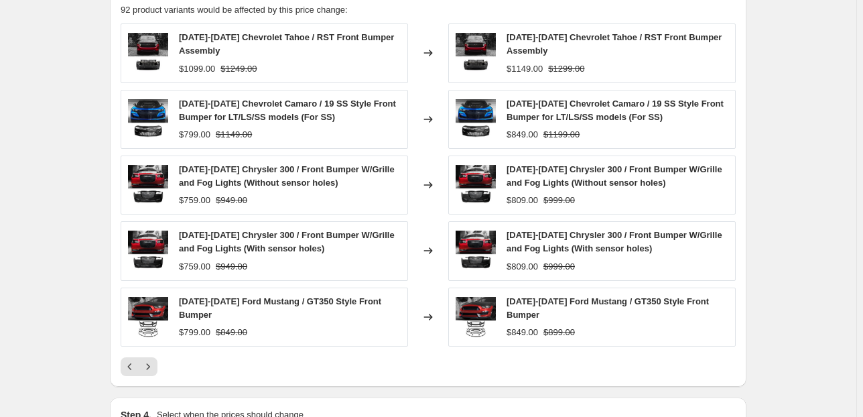
click at [147, 360] on icon "Next" at bounding box center [147, 366] width 13 height 13
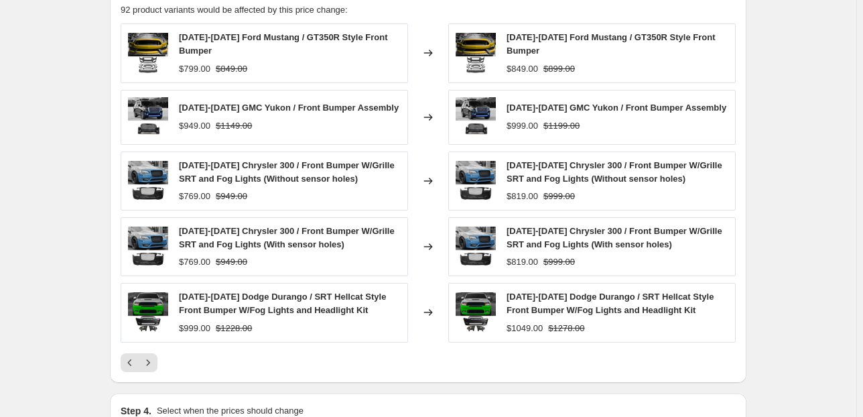
click at [147, 356] on icon "Next" at bounding box center [147, 362] width 13 height 13
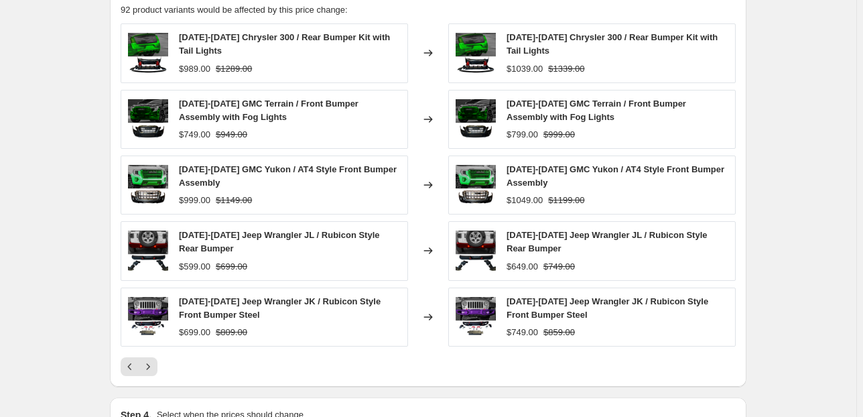
click at [147, 360] on icon "Next" at bounding box center [147, 366] width 13 height 13
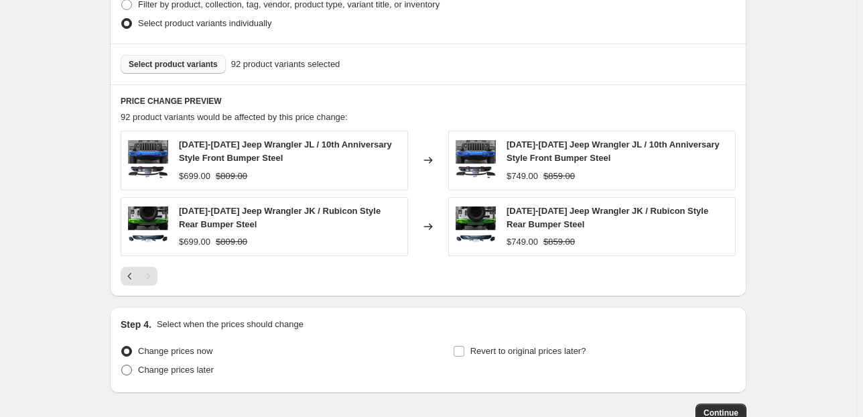
scroll to position [984, 0]
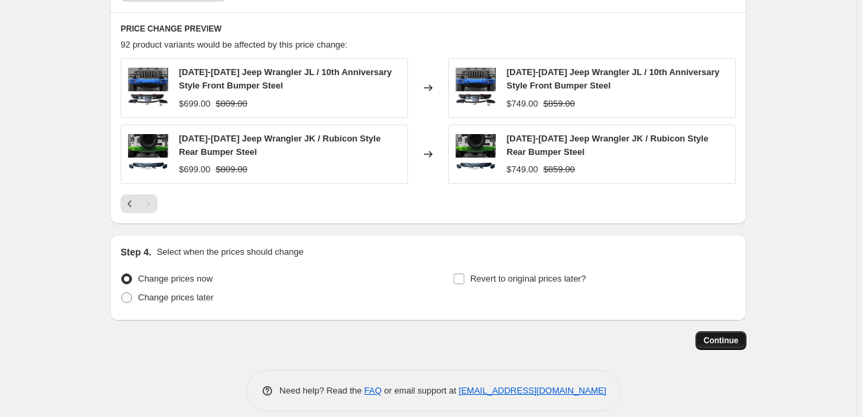
click at [744, 331] on button "Continue" at bounding box center [721, 340] width 51 height 19
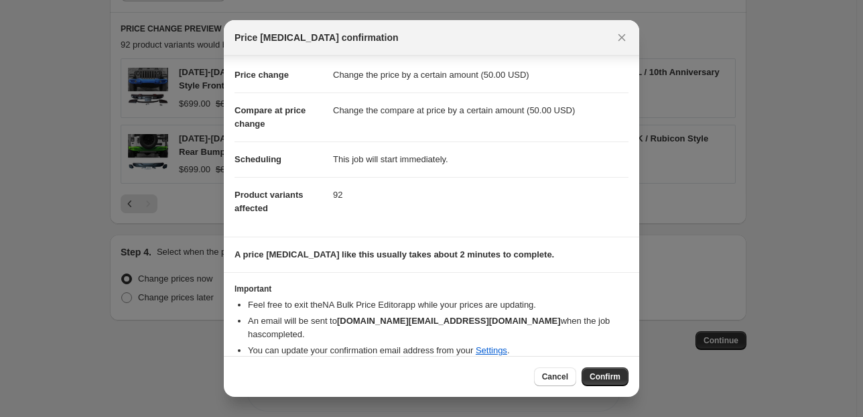
scroll to position [0, 0]
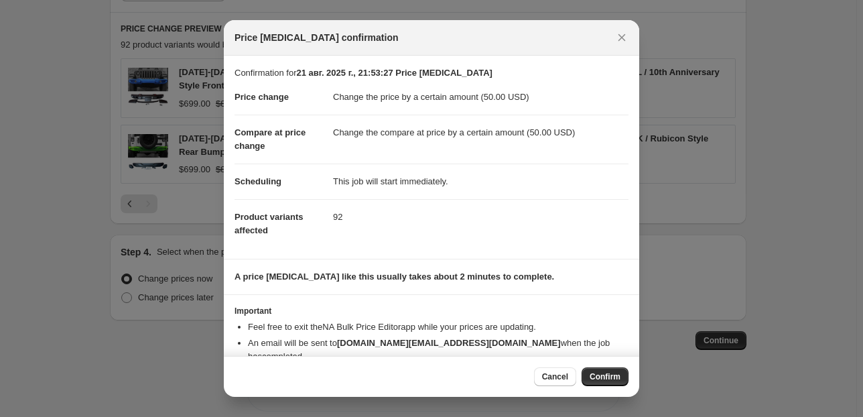
click at [411, 176] on dd "This job will start immediately." at bounding box center [481, 182] width 296 height 36
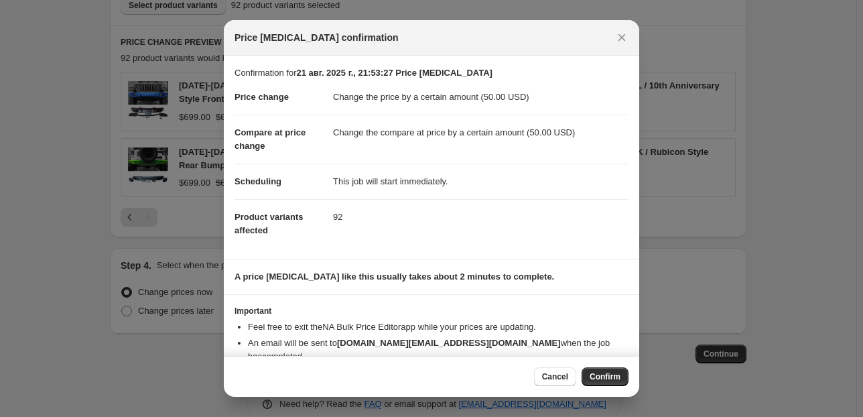
click at [558, 229] on dd "92" at bounding box center [481, 217] width 296 height 36
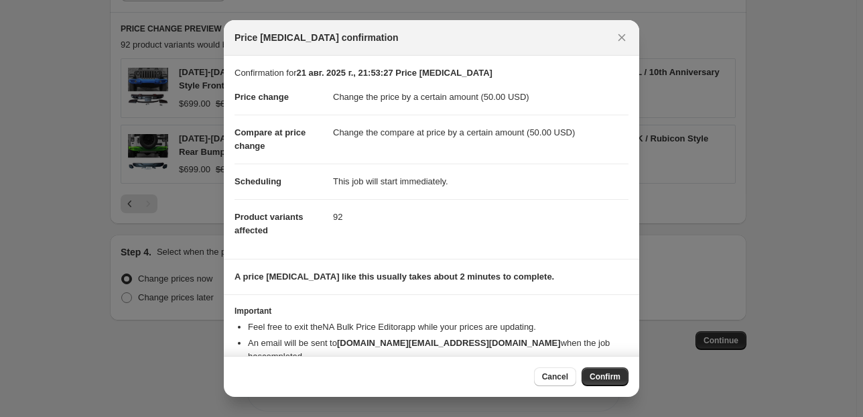
scroll to position [22, 0]
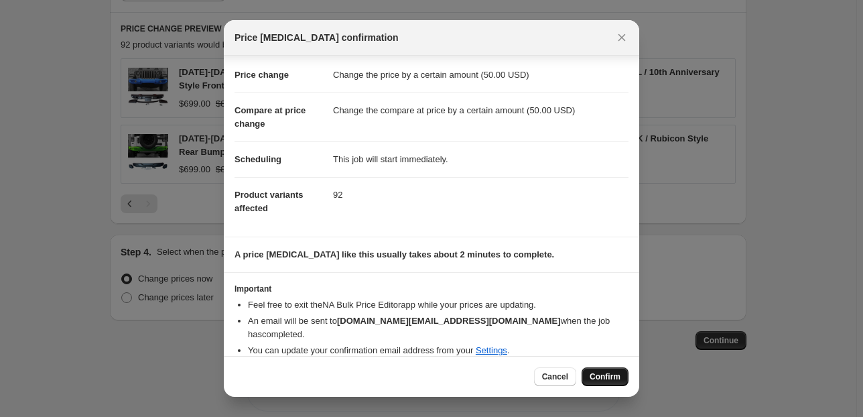
click at [610, 377] on span "Confirm" at bounding box center [605, 376] width 31 height 11
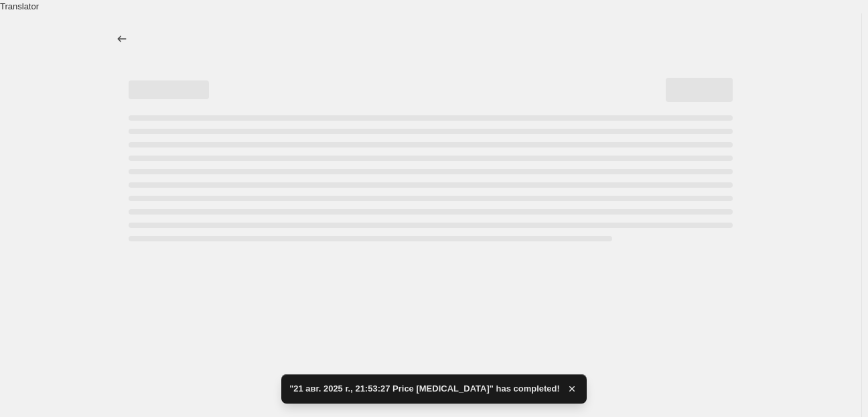
select select "by"
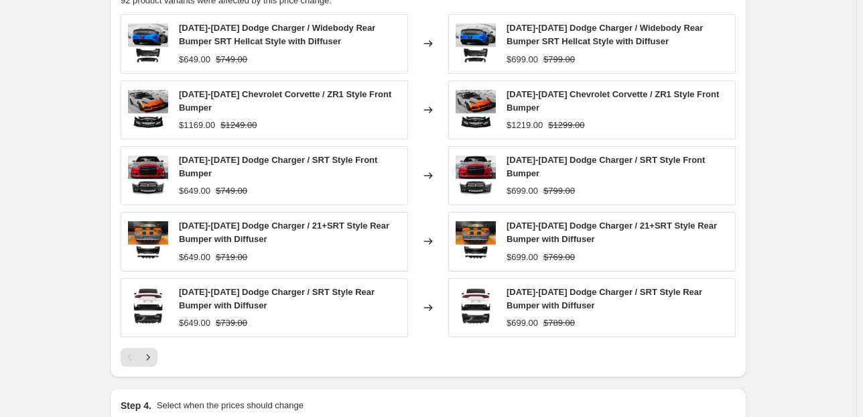
scroll to position [267, 0]
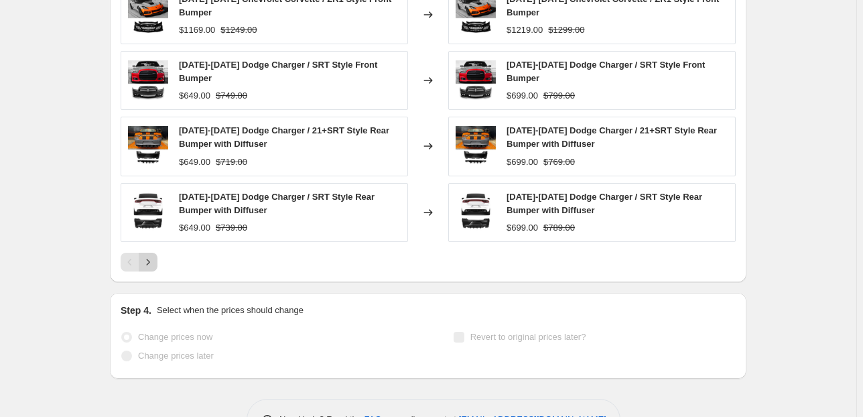
click at [154, 255] on icon "Next" at bounding box center [147, 261] width 13 height 13
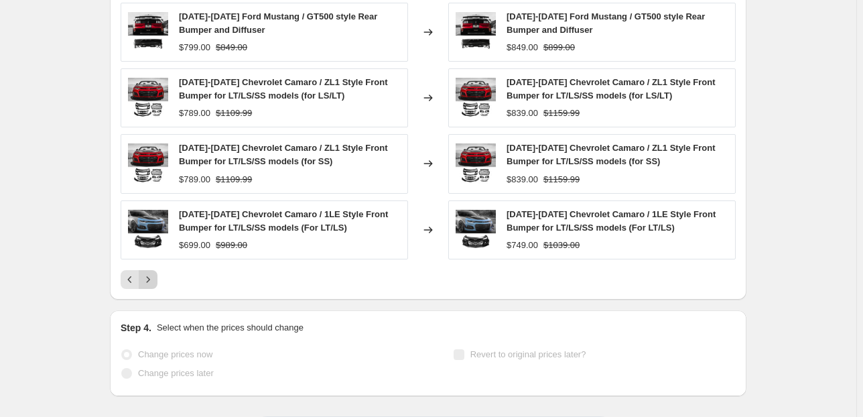
scroll to position [1275, 0]
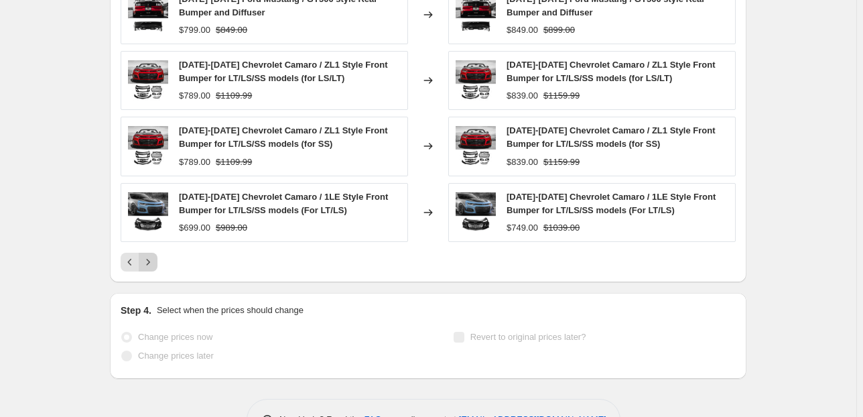
click at [145, 255] on icon "Next" at bounding box center [147, 261] width 13 height 13
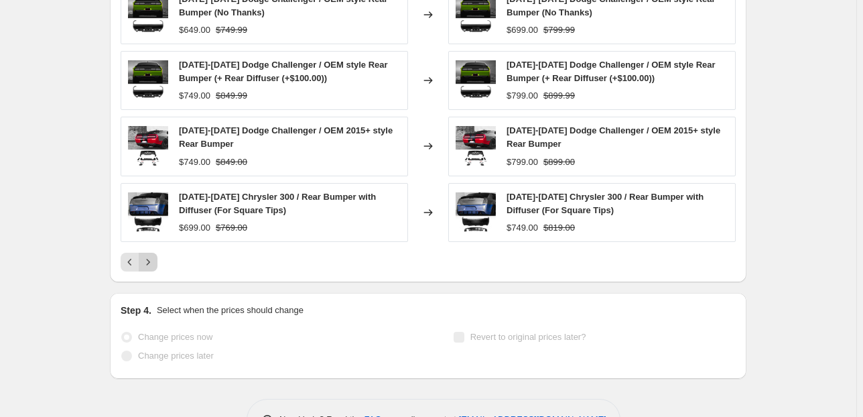
click at [157, 253] on button "Next" at bounding box center [148, 262] width 19 height 19
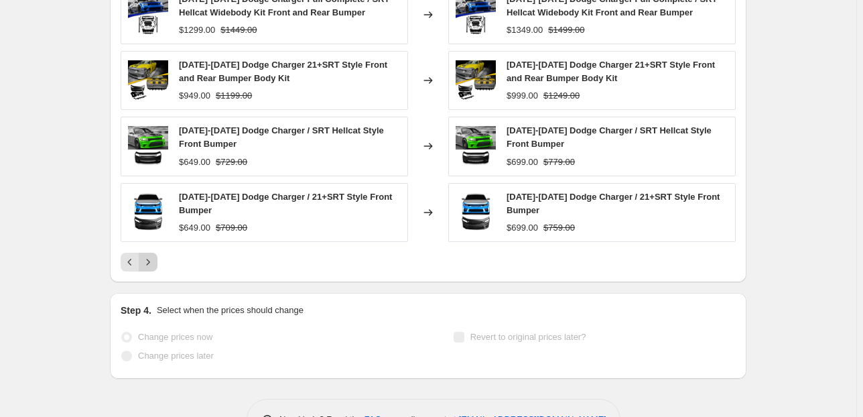
click at [152, 255] on icon "Next" at bounding box center [147, 261] width 13 height 13
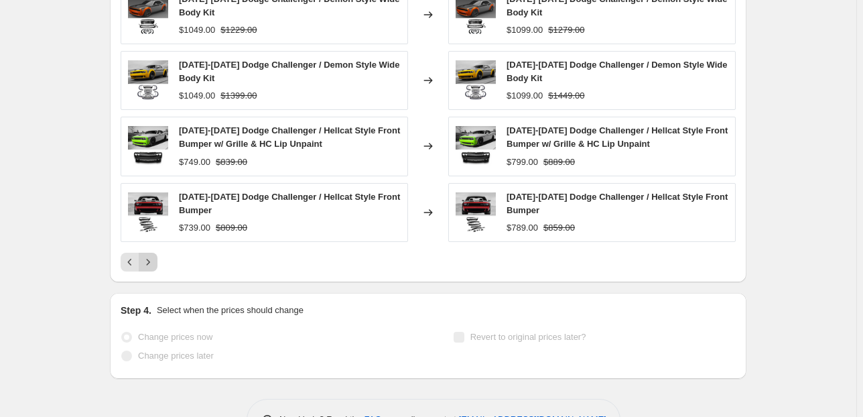
click at [153, 253] on button "Next" at bounding box center [148, 262] width 19 height 19
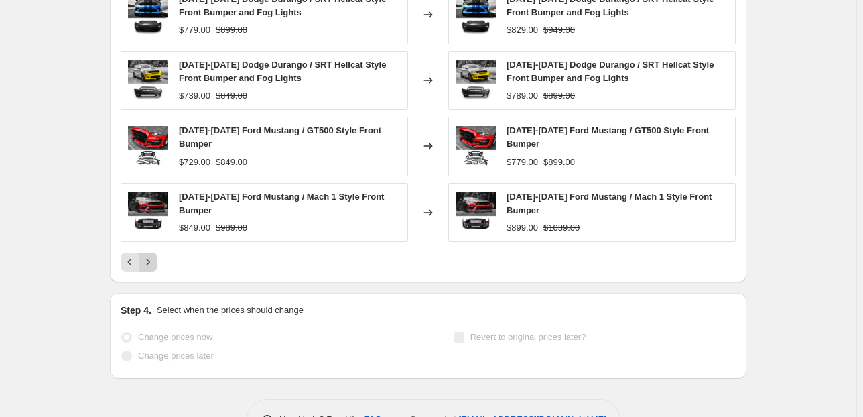
click at [155, 253] on button "Next" at bounding box center [148, 262] width 19 height 19
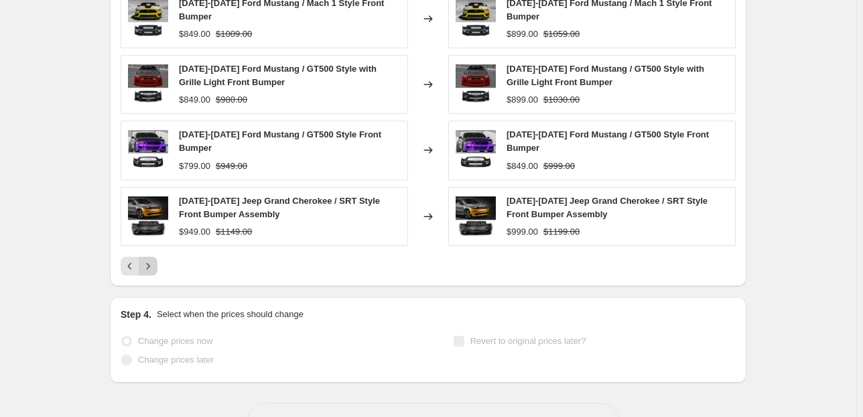
click at [153, 259] on icon "Next" at bounding box center [147, 265] width 13 height 13
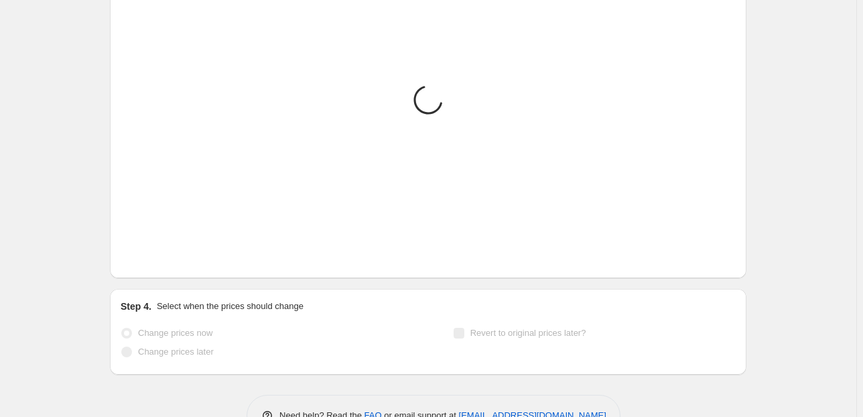
scroll to position [1270, 0]
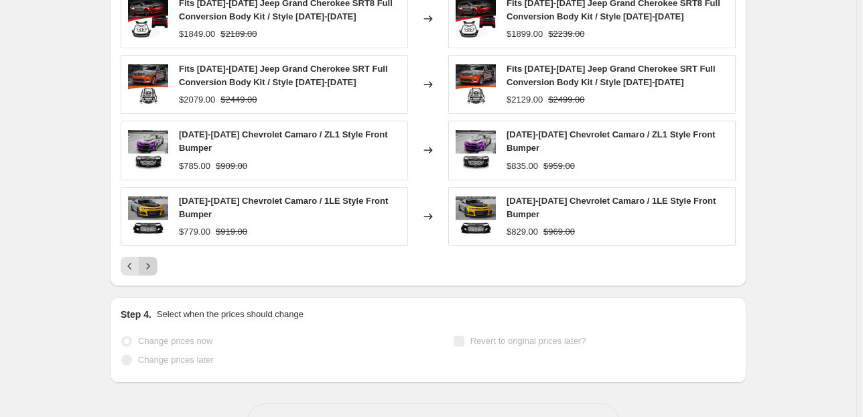
click at [150, 259] on icon "Next" at bounding box center [147, 265] width 13 height 13
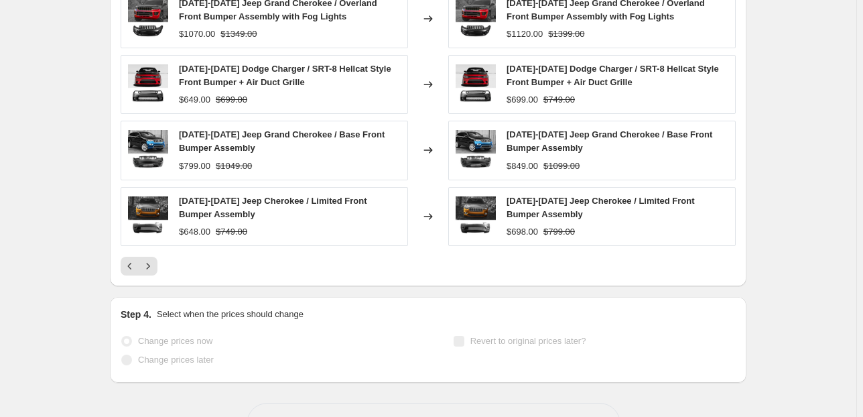
click at [149, 259] on icon "Next" at bounding box center [147, 265] width 13 height 13
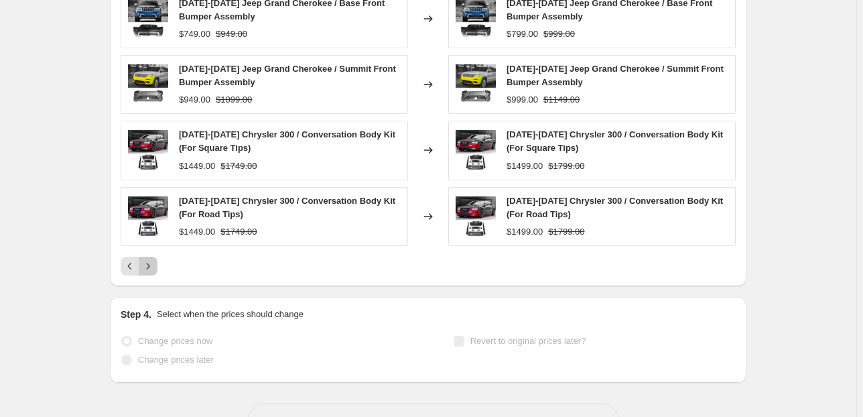
click at [153, 259] on icon "Next" at bounding box center [147, 265] width 13 height 13
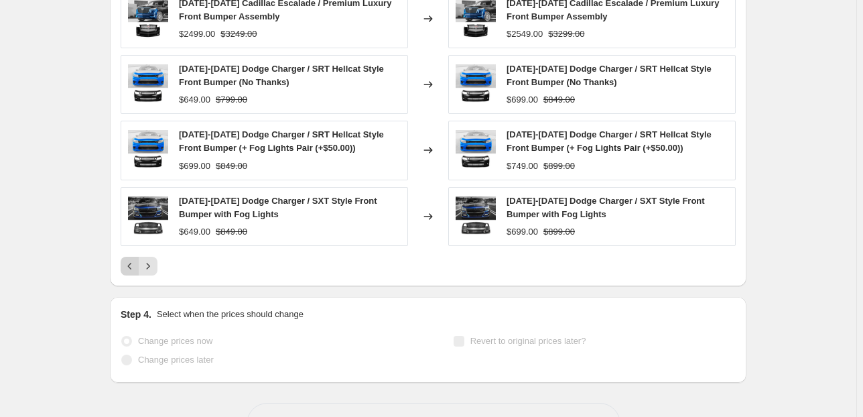
click at [137, 259] on icon "Previous" at bounding box center [129, 265] width 13 height 13
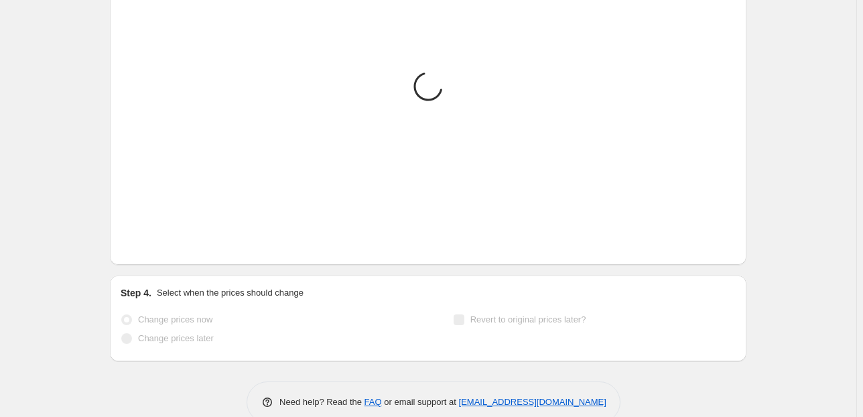
click at [155, 238] on icon "Next" at bounding box center [147, 244] width 13 height 13
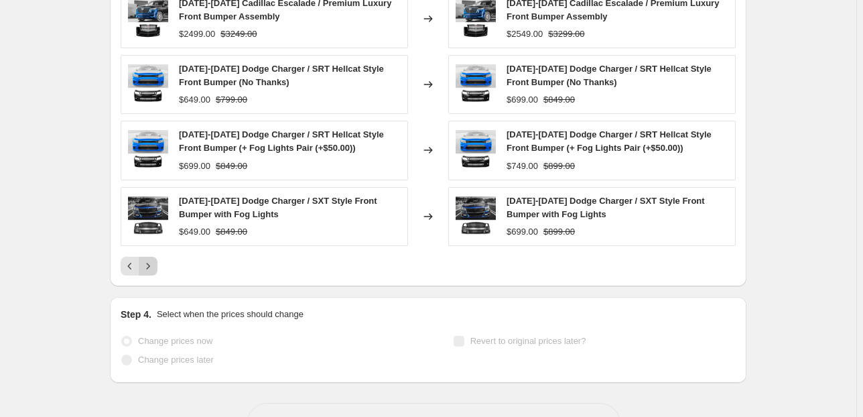
click at [155, 259] on icon "Next" at bounding box center [147, 265] width 13 height 13
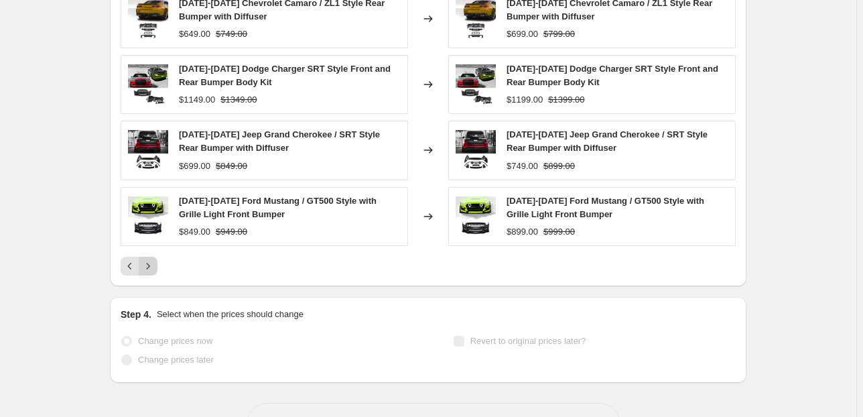
click at [155, 259] on icon "Next" at bounding box center [147, 265] width 13 height 13
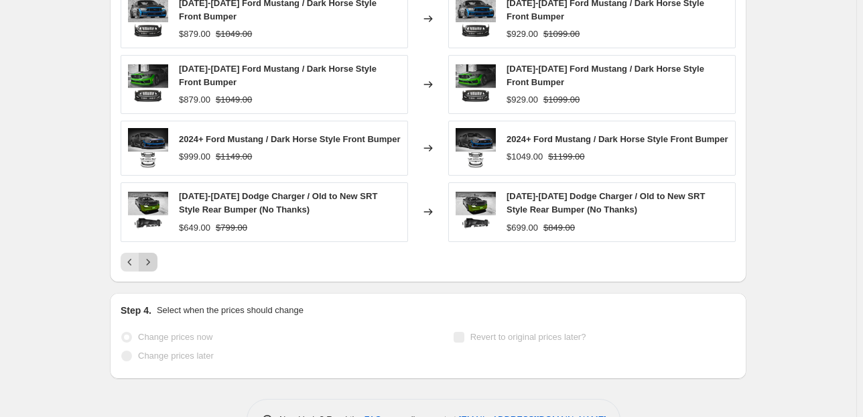
click at [155, 255] on icon "Next" at bounding box center [147, 261] width 13 height 13
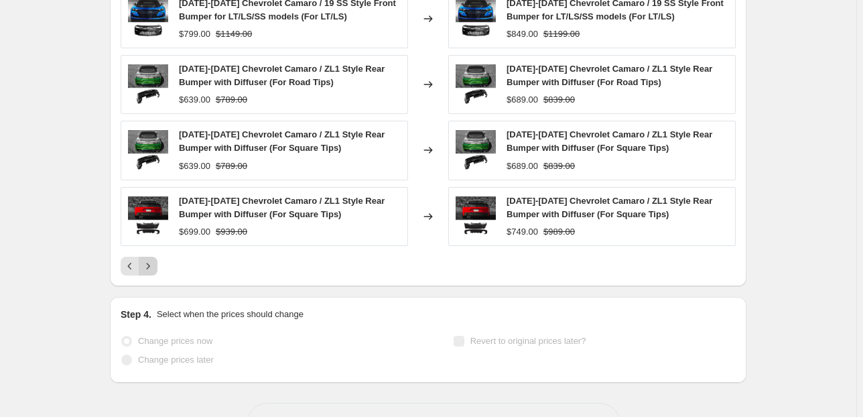
click at [149, 259] on icon "Next" at bounding box center [147, 265] width 13 height 13
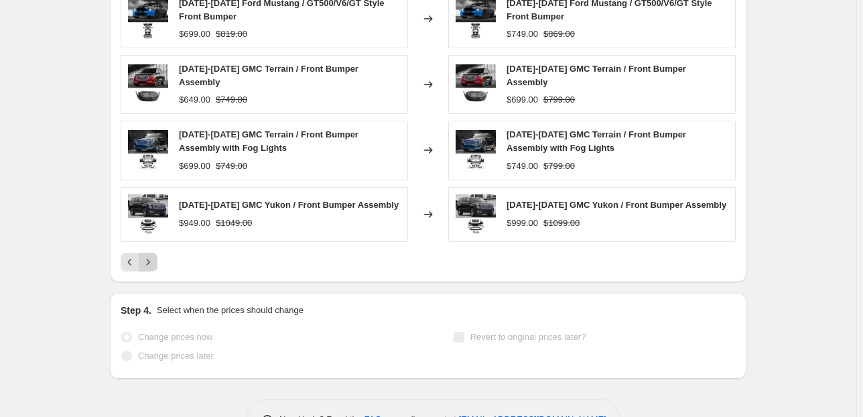
click at [150, 255] on icon "Next" at bounding box center [147, 261] width 13 height 13
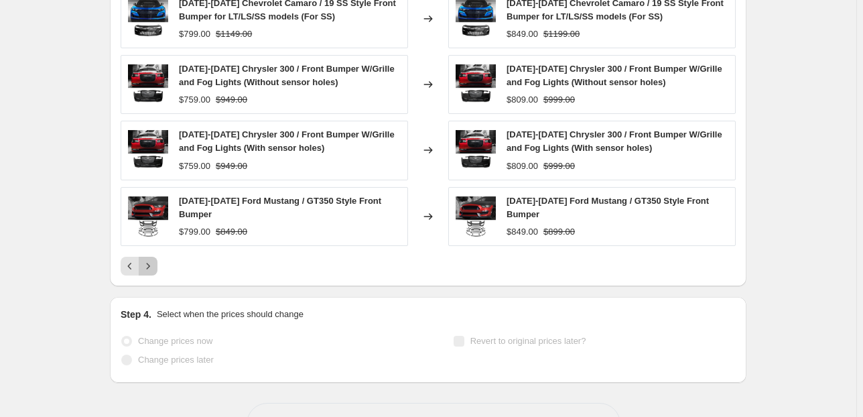
click at [157, 257] on button "Next" at bounding box center [148, 266] width 19 height 19
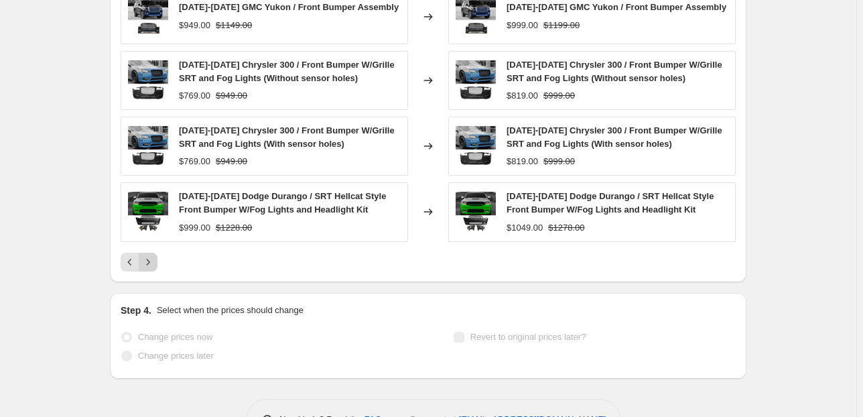
click at [150, 255] on icon "Next" at bounding box center [147, 261] width 13 height 13
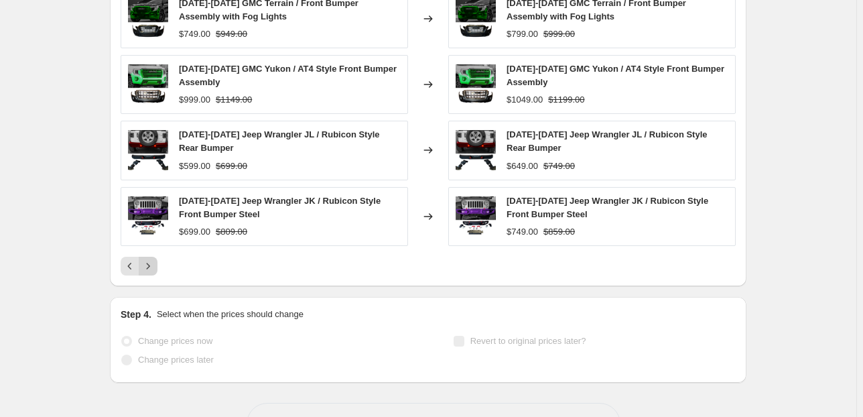
click at [147, 259] on icon "Next" at bounding box center [147, 265] width 13 height 13
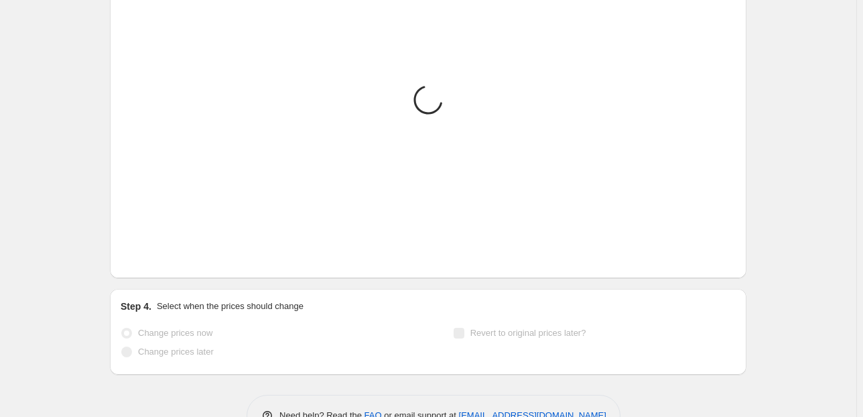
scroll to position [1082, 0]
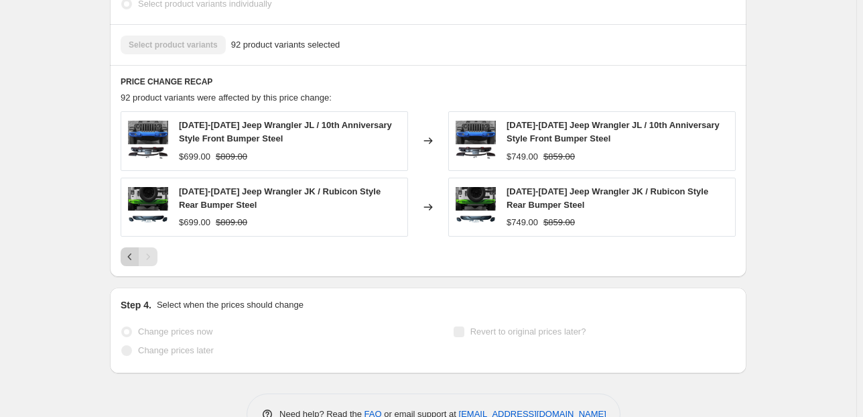
click at [127, 247] on button "Previous" at bounding box center [130, 256] width 19 height 19
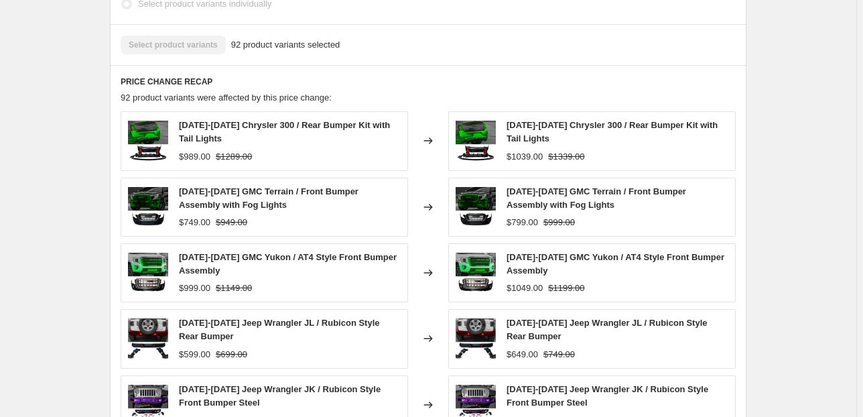
scroll to position [1243, 0]
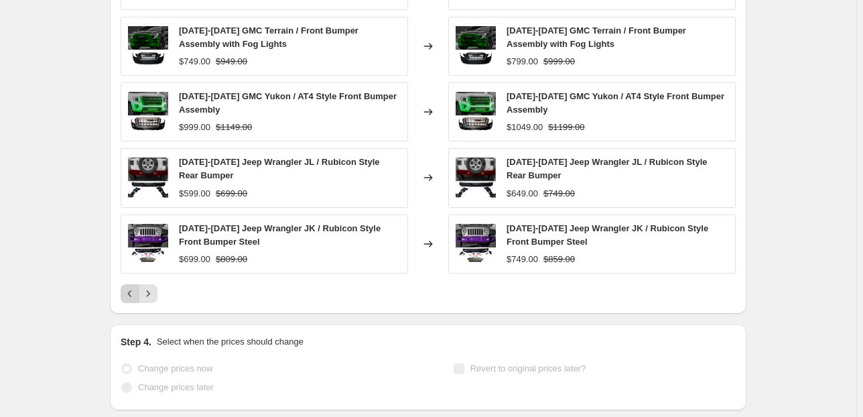
click at [131, 287] on icon "Previous" at bounding box center [129, 293] width 13 height 13
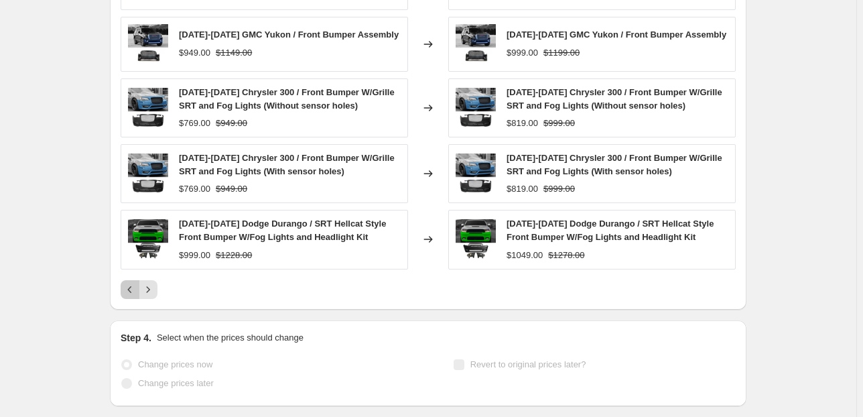
click at [131, 283] on icon "Previous" at bounding box center [129, 289] width 13 height 13
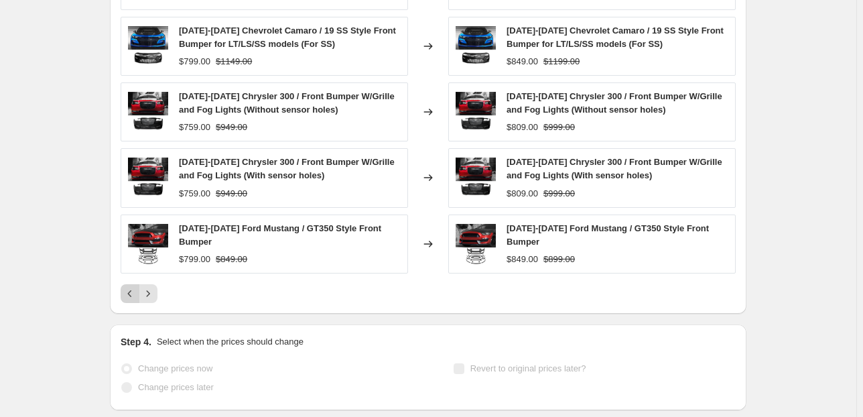
click at [137, 284] on button "Previous" at bounding box center [130, 293] width 19 height 19
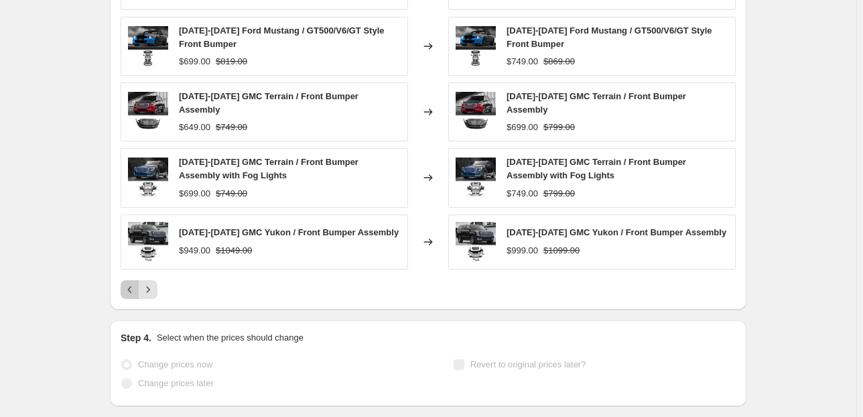
click at [127, 283] on icon "Previous" at bounding box center [129, 289] width 13 height 13
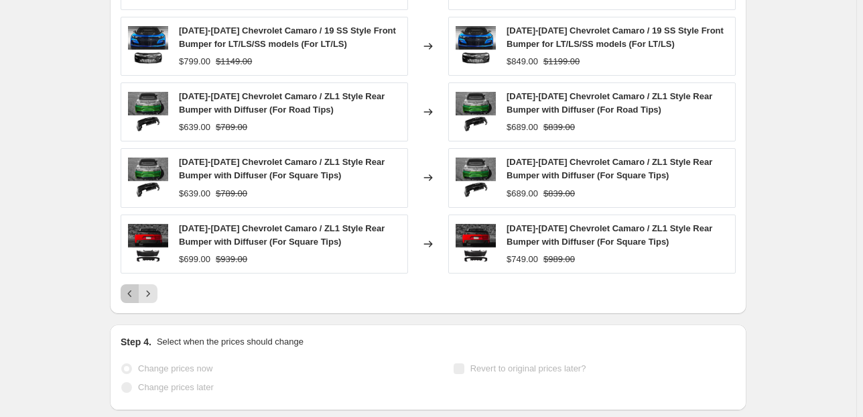
drag, startPoint x: 127, startPoint y: 252, endPoint x: 164, endPoint y: 239, distance: 39.0
click at [129, 287] on icon "Previous" at bounding box center [129, 293] width 13 height 13
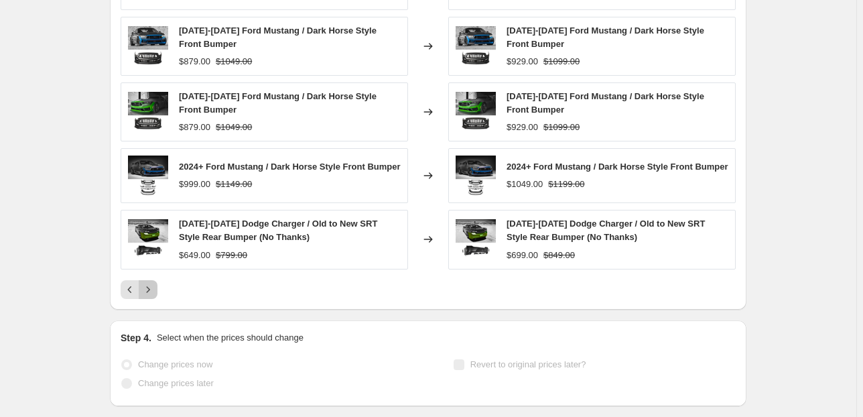
click at [141, 280] on button "Next" at bounding box center [148, 289] width 19 height 19
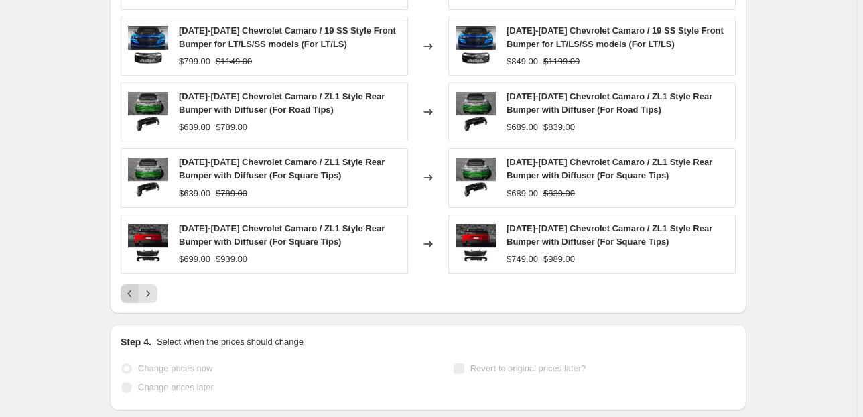
click at [131, 284] on button "Previous" at bounding box center [130, 293] width 19 height 19
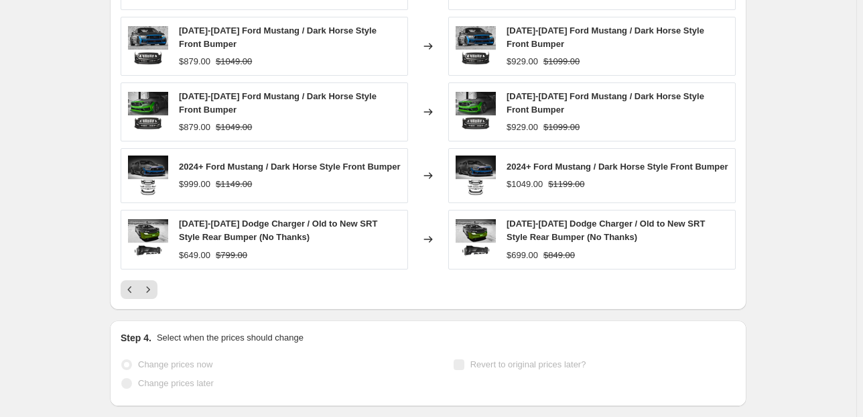
click at [129, 283] on icon "Previous" at bounding box center [129, 289] width 13 height 13
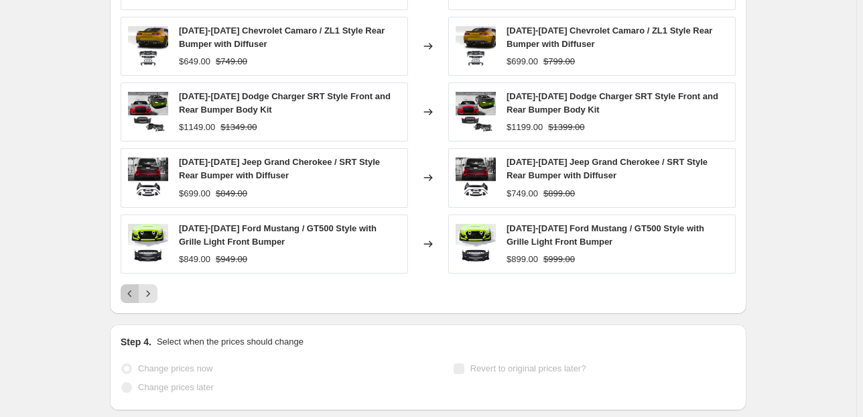
click at [125, 284] on button "Previous" at bounding box center [130, 293] width 19 height 19
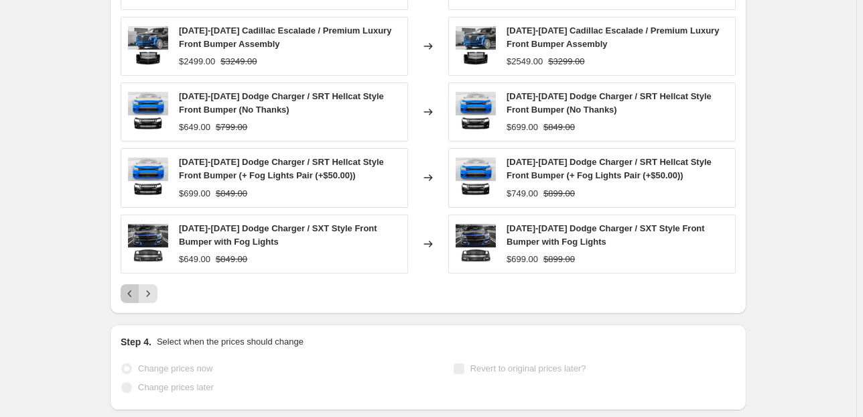
click at [132, 287] on icon "Previous" at bounding box center [129, 293] width 13 height 13
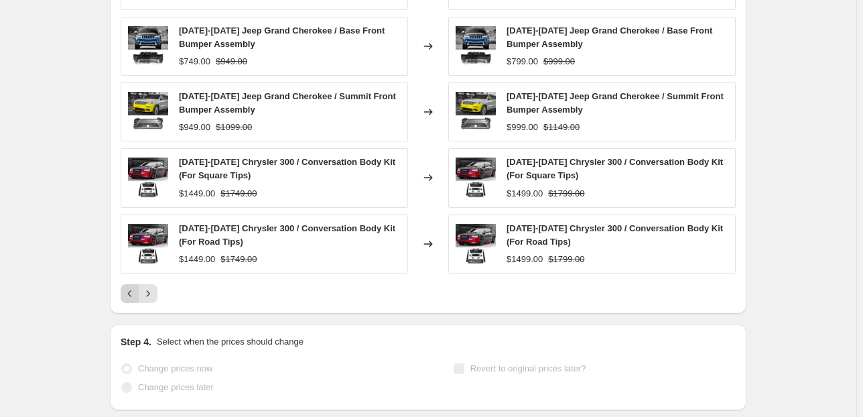
click at [126, 287] on icon "Previous" at bounding box center [129, 293] width 13 height 13
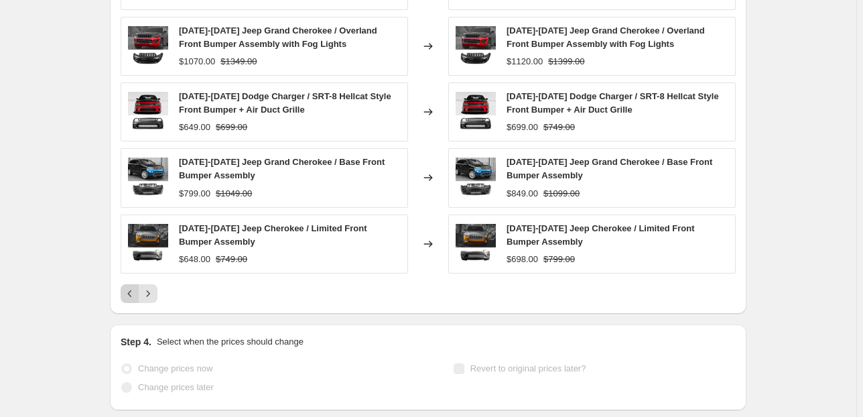
click at [139, 284] on button "Previous" at bounding box center [130, 293] width 19 height 19
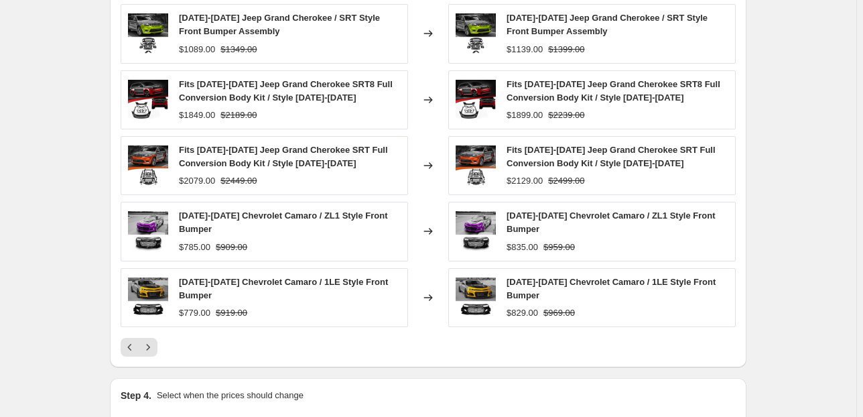
scroll to position [1136, 0]
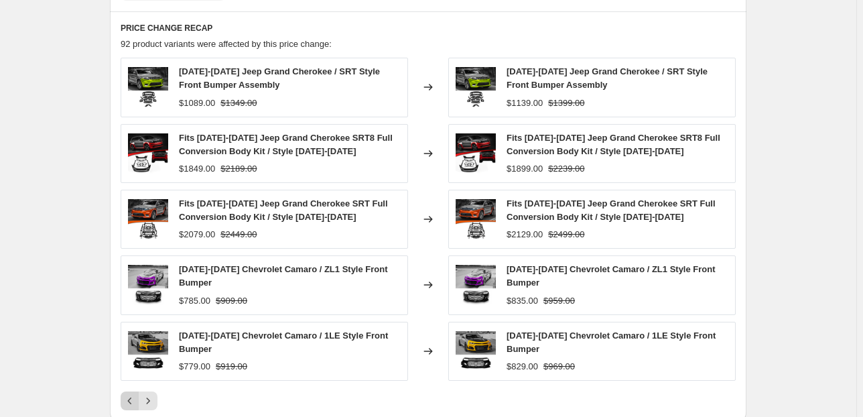
click at [124, 391] on button "Previous" at bounding box center [130, 400] width 19 height 19
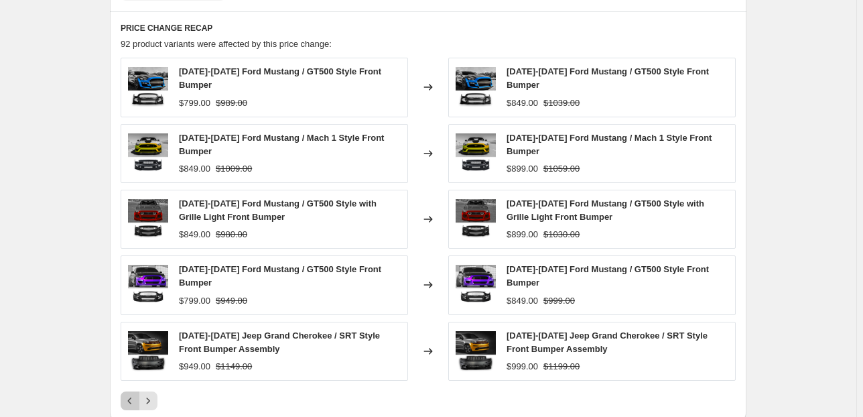
drag, startPoint x: 129, startPoint y: 358, endPoint x: 168, endPoint y: 323, distance: 52.7
click at [129, 394] on icon "Previous" at bounding box center [129, 400] width 13 height 13
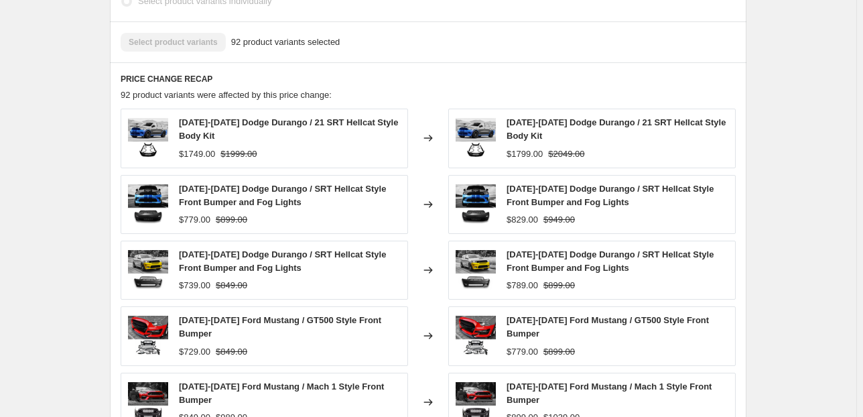
scroll to position [1138, 0]
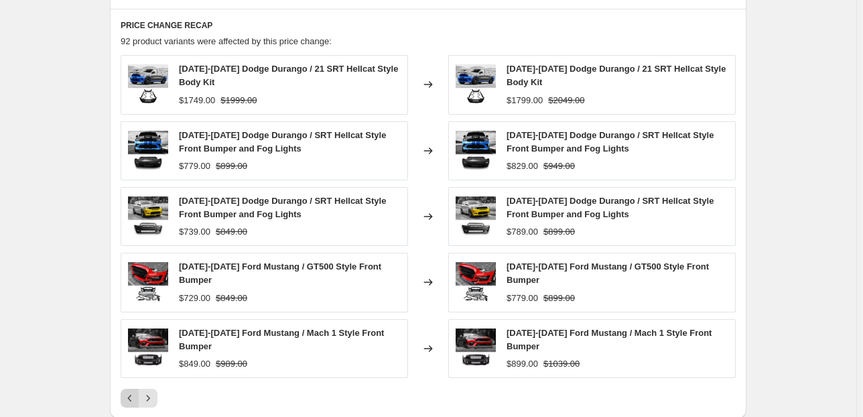
click at [126, 391] on icon "Previous" at bounding box center [129, 397] width 13 height 13
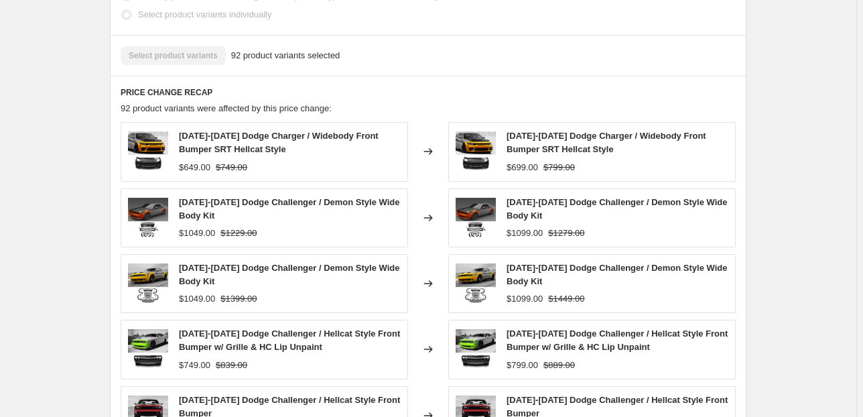
scroll to position [1179, 0]
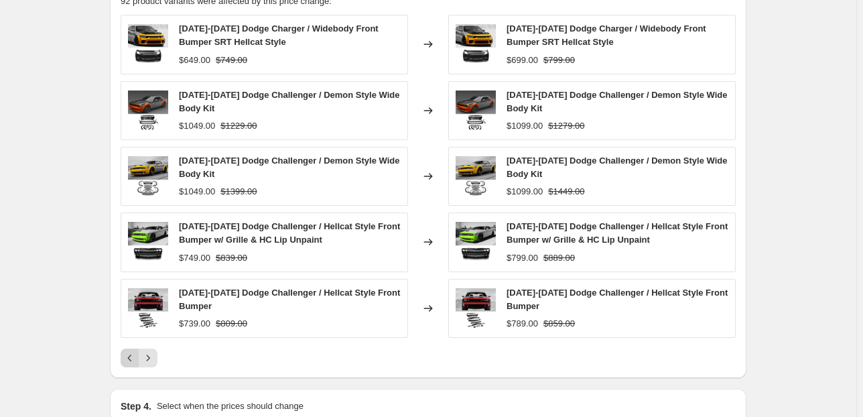
click at [126, 351] on icon "Previous" at bounding box center [129, 357] width 13 height 13
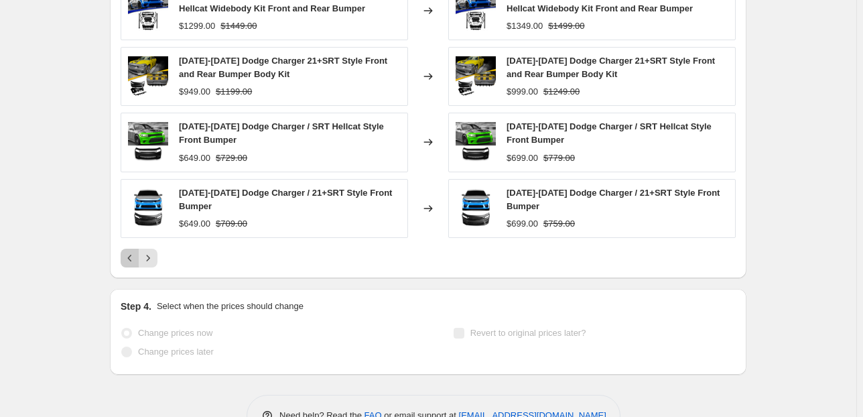
click at [137, 251] on icon "Previous" at bounding box center [129, 257] width 13 height 13
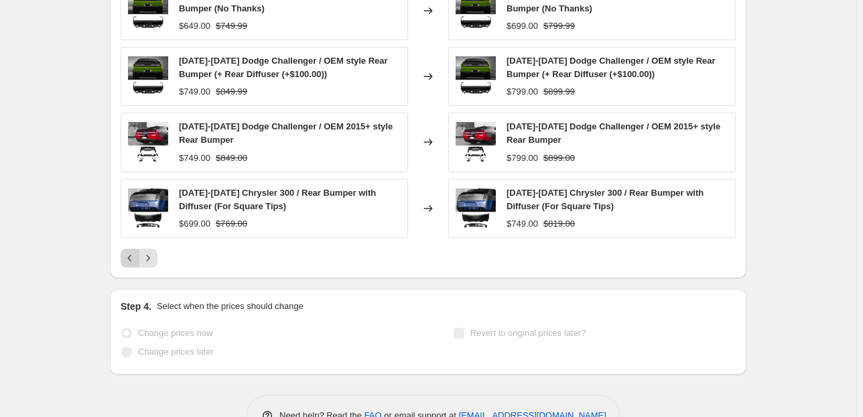
click at [137, 251] on icon "Previous" at bounding box center [129, 257] width 13 height 13
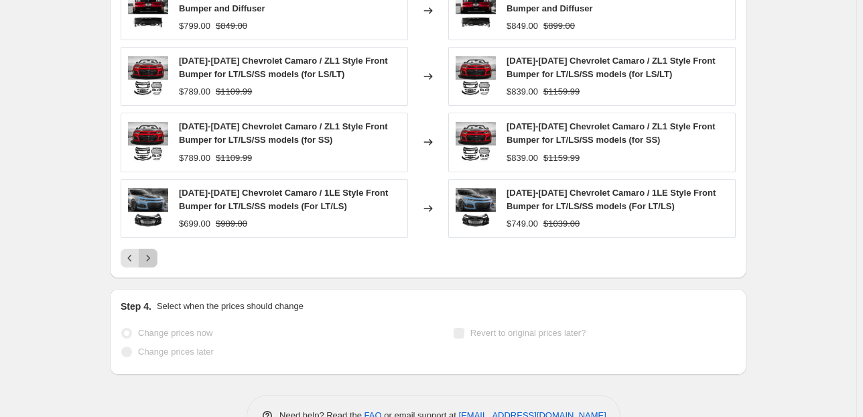
click at [147, 251] on icon "Next" at bounding box center [147, 257] width 13 height 13
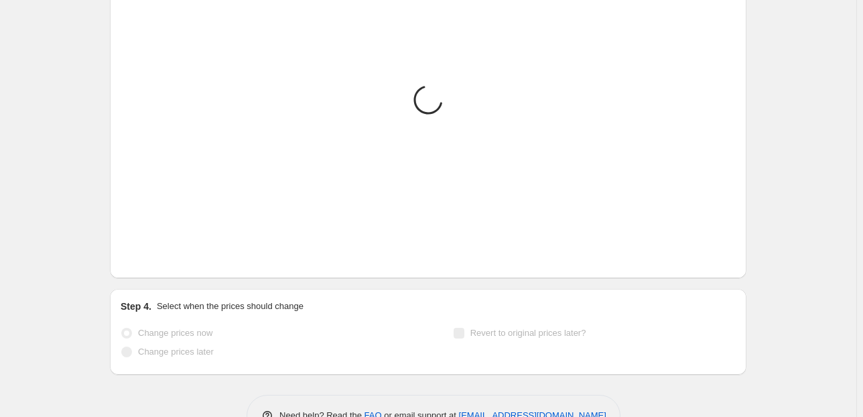
scroll to position [1279, 0]
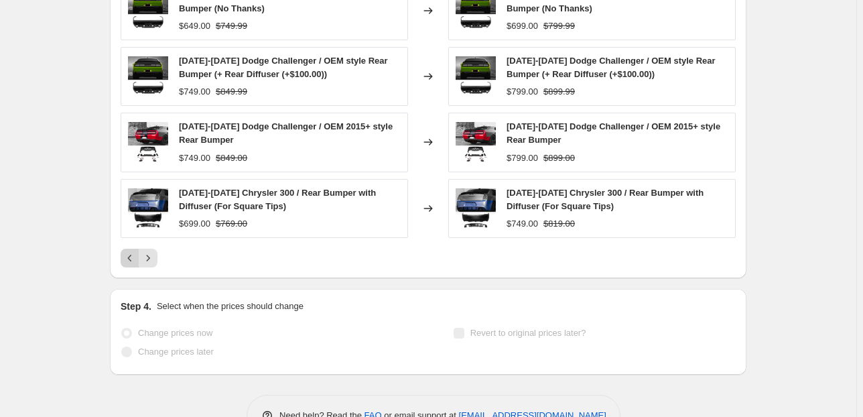
click at [135, 251] on icon "Previous" at bounding box center [129, 257] width 13 height 13
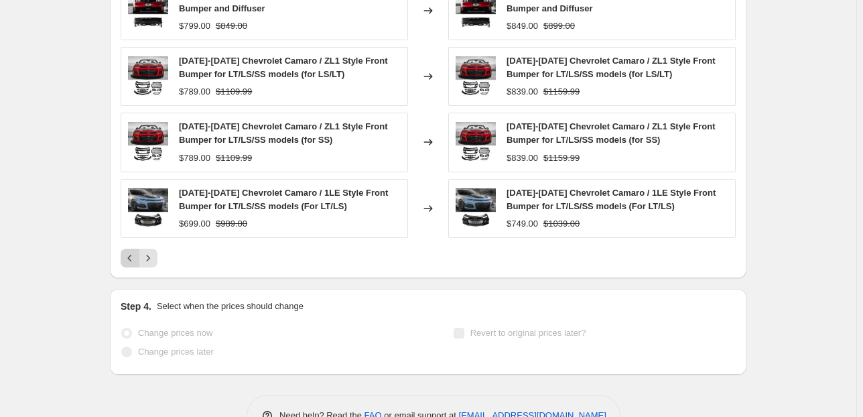
click at [135, 251] on icon "Previous" at bounding box center [129, 257] width 13 height 13
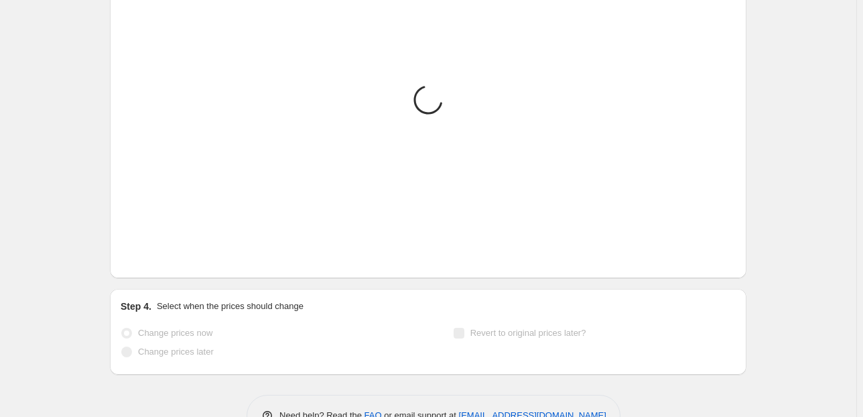
scroll to position [1275, 0]
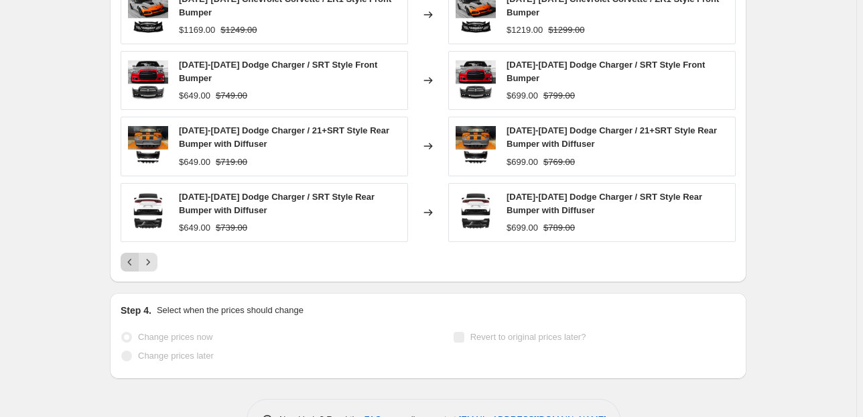
click at [135, 253] on div "Pagination" at bounding box center [130, 262] width 19 height 19
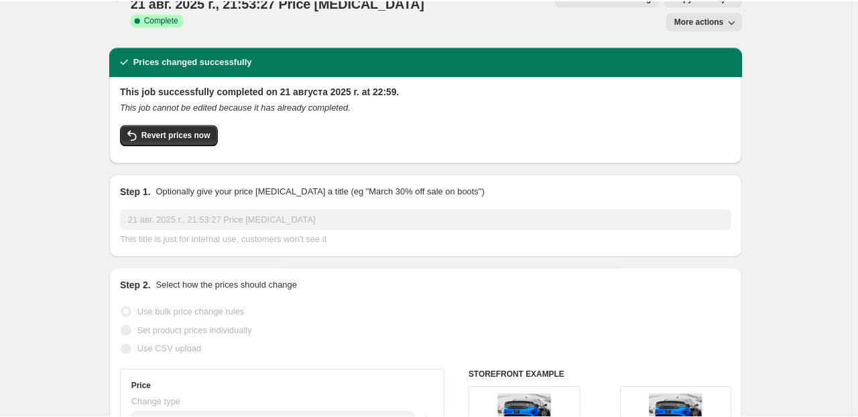
scroll to position [0, 0]
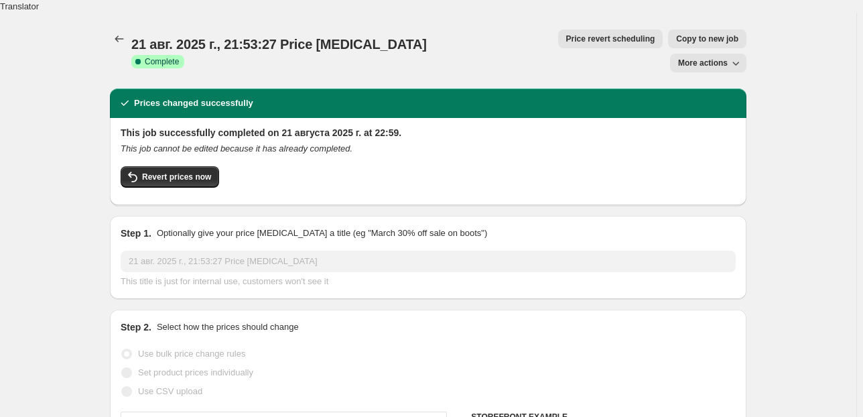
click at [724, 58] on span "More actions" at bounding box center [703, 63] width 50 height 11
click at [744, 56] on span "Export Recap CSV" at bounding box center [719, 53] width 73 height 10
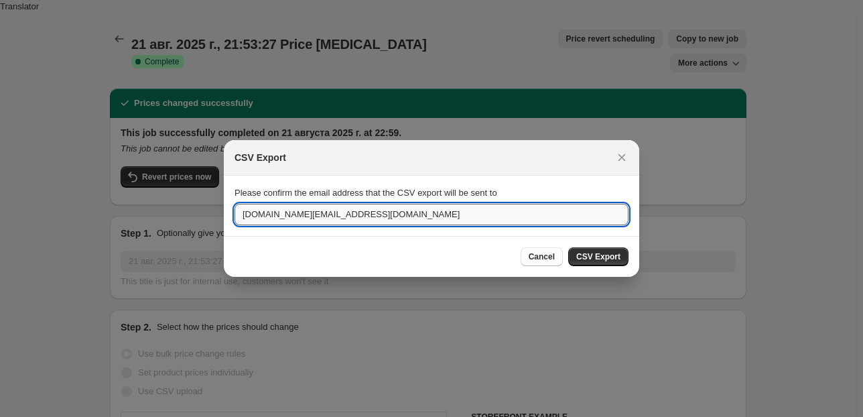
click at [543, 217] on input "[DOMAIN_NAME][EMAIL_ADDRESS][DOMAIN_NAME]" at bounding box center [432, 214] width 394 height 21
click at [601, 262] on button "CSV Export" at bounding box center [598, 256] width 60 height 19
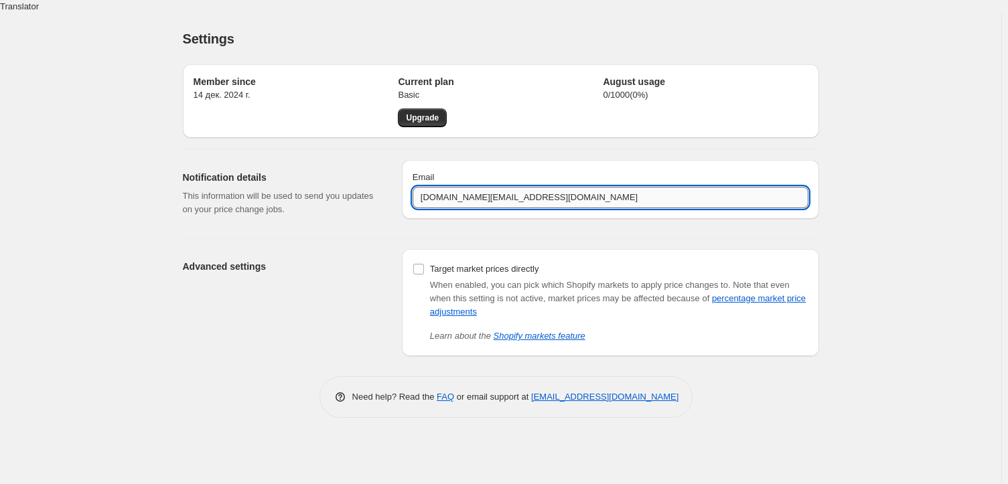
click at [523, 187] on input "[DOMAIN_NAME][EMAIL_ADDRESS][DOMAIN_NAME]" at bounding box center [611, 197] width 396 height 21
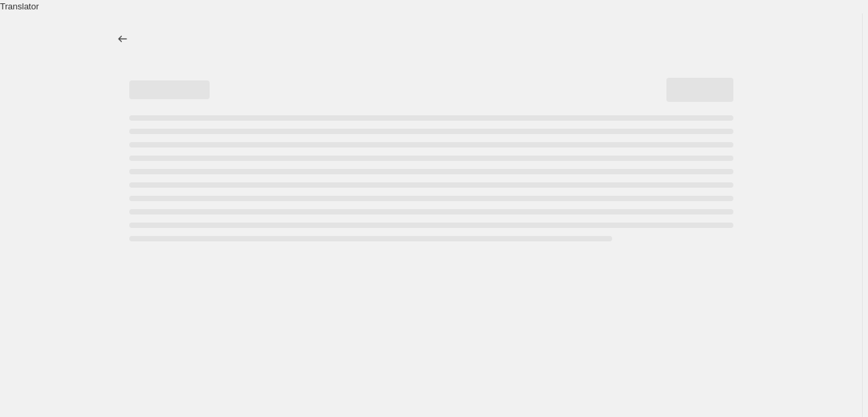
select select "by"
